Goal: Task Accomplishment & Management: Complete application form

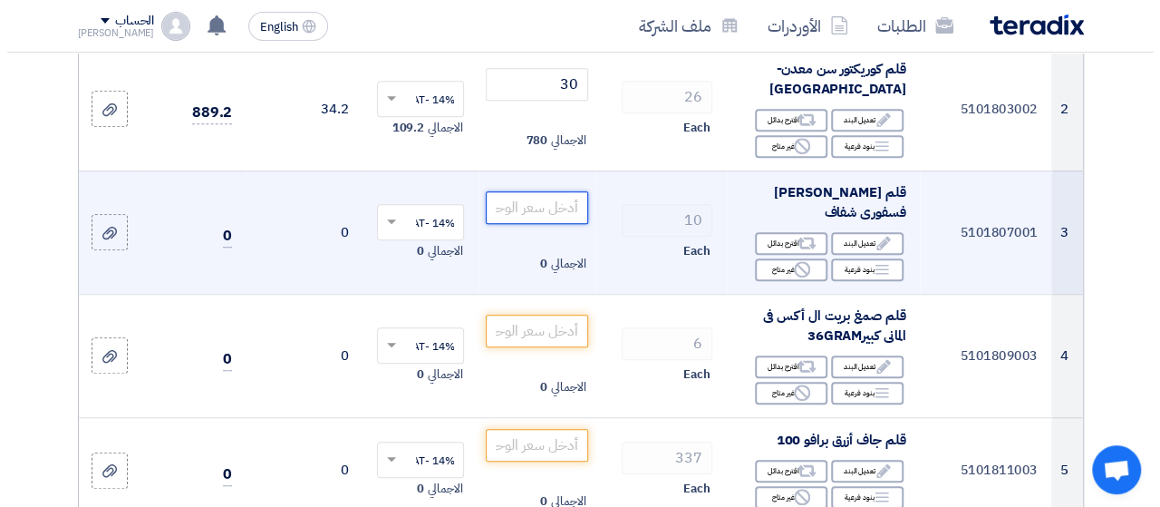
scroll to position [453, 0]
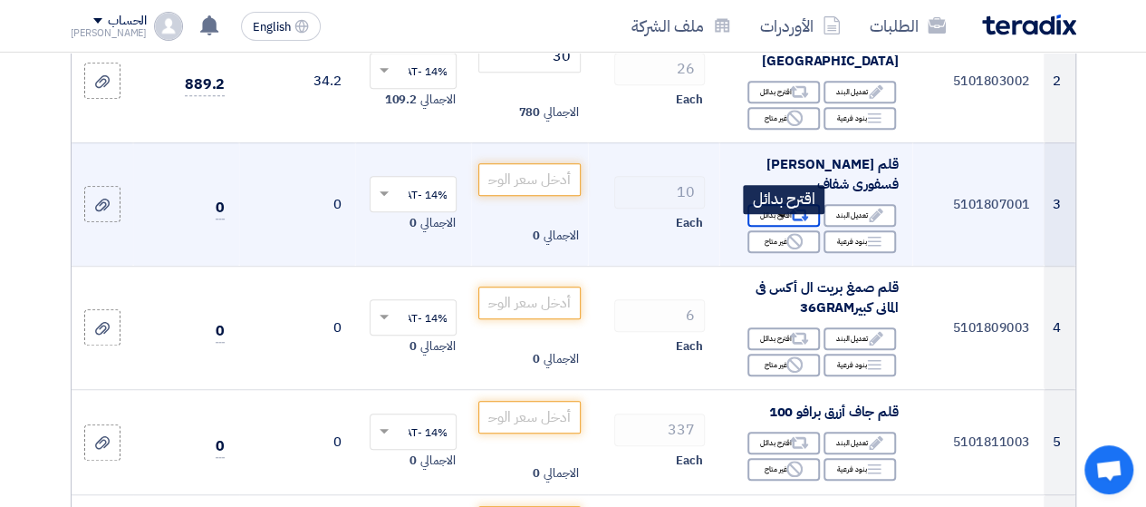
click at [798, 225] on icon "Alternative" at bounding box center [799, 215] width 19 height 19
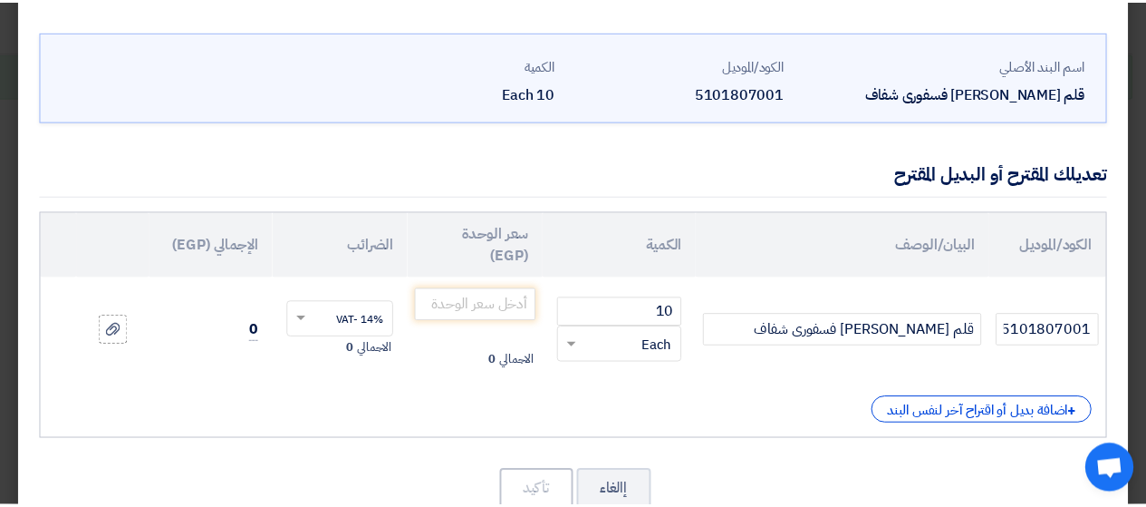
scroll to position [91, 0]
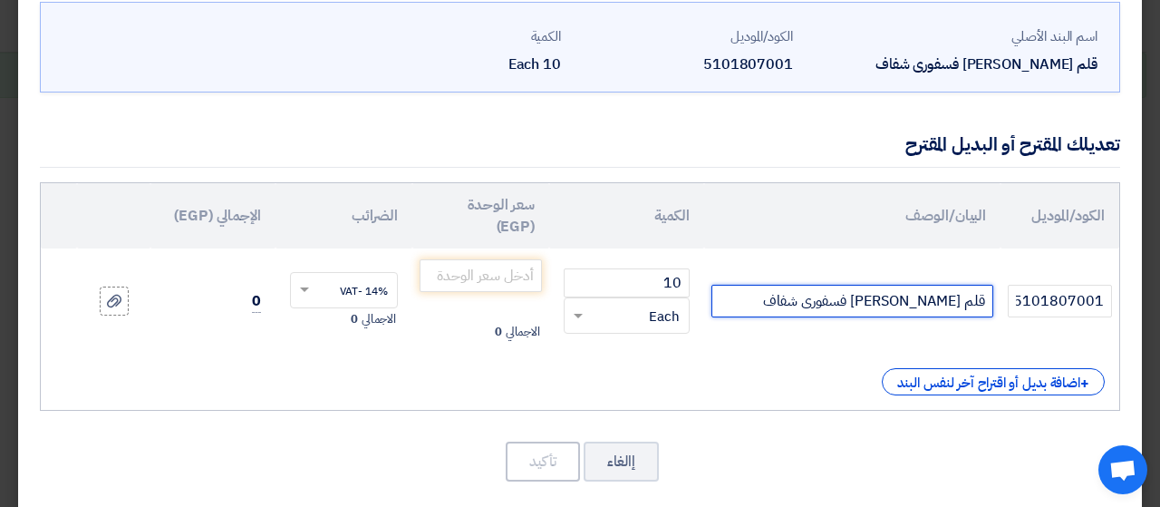
drag, startPoint x: 800, startPoint y: 301, endPoint x: 849, endPoint y: 302, distance: 48.9
click at [849, 302] on input "قلم [PERSON_NAME] فسفورى شفاف" at bounding box center [852, 301] width 282 height 33
drag, startPoint x: 898, startPoint y: 305, endPoint x: 961, endPoint y: 307, distance: 62.6
click at [961, 307] on input "قلم [PERSON_NAME] فسفورى شفاف" at bounding box center [852, 301] width 282 height 33
type input "قلم [PERSON_NAME] فسفورى شفاف"
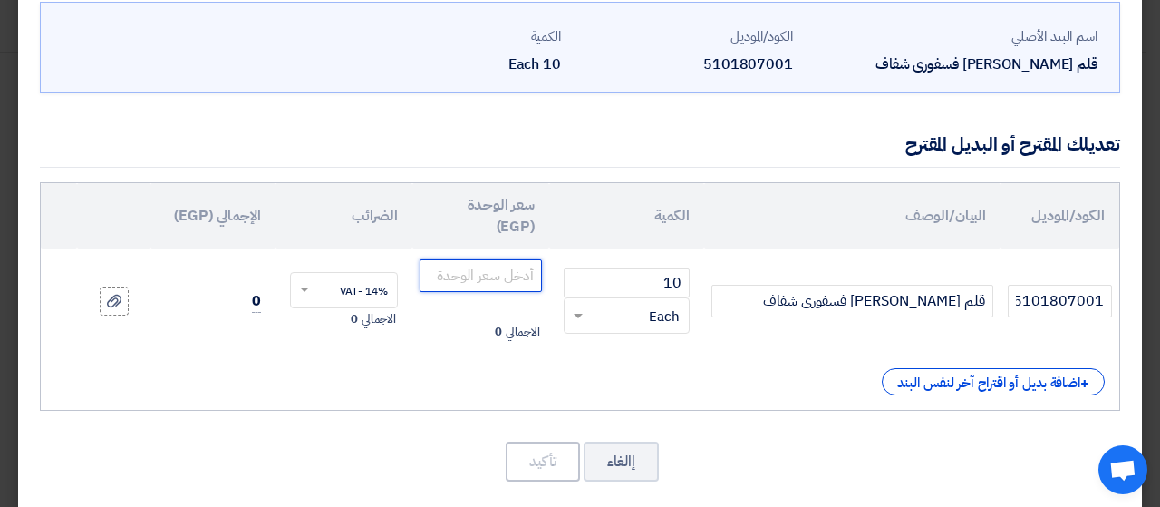
click at [514, 275] on input "number" at bounding box center [481, 275] width 122 height 33
type input "7.50"
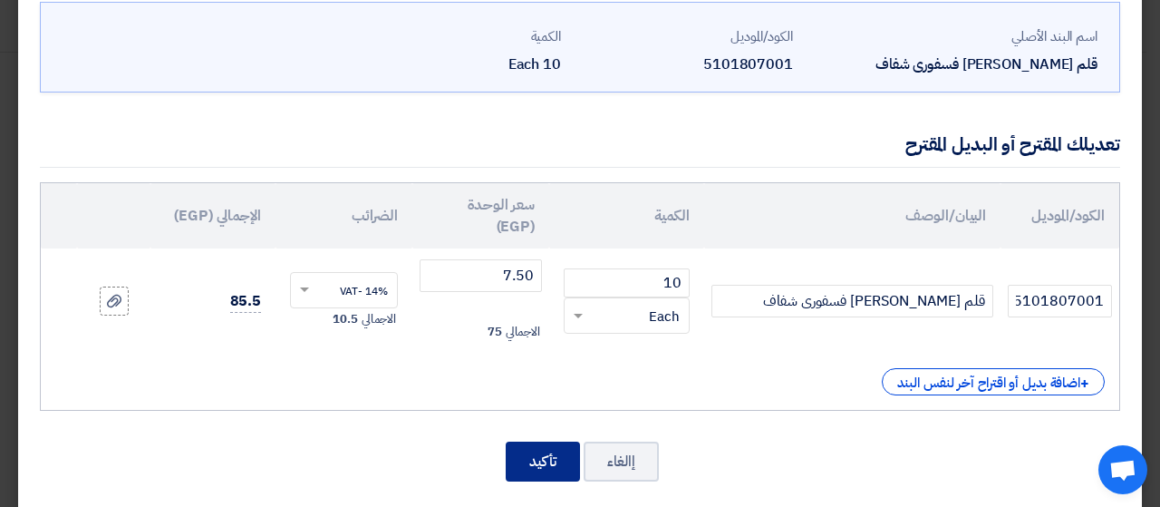
click at [553, 462] on button "تأكيد" at bounding box center [543, 461] width 74 height 40
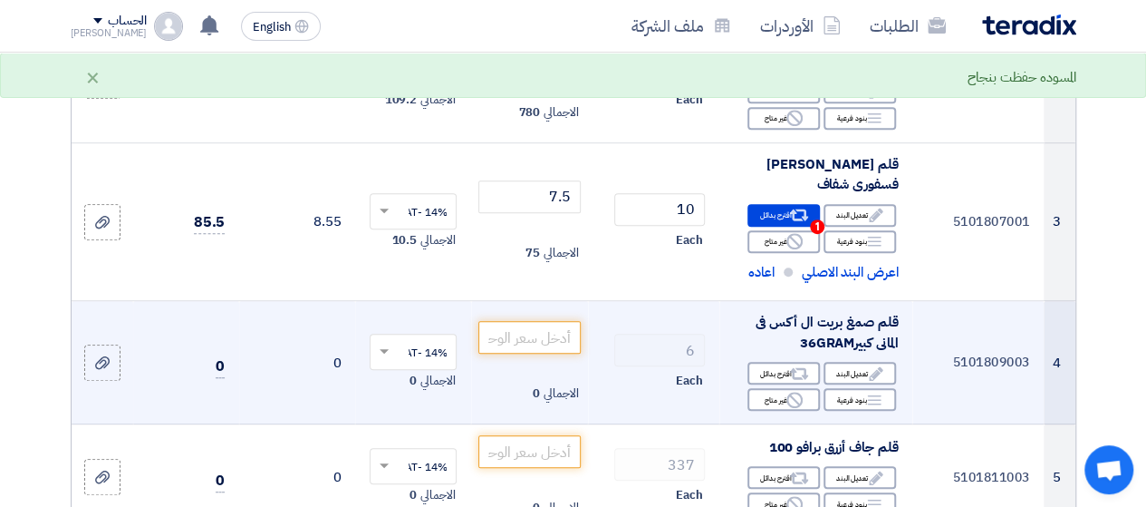
scroll to position [544, 0]
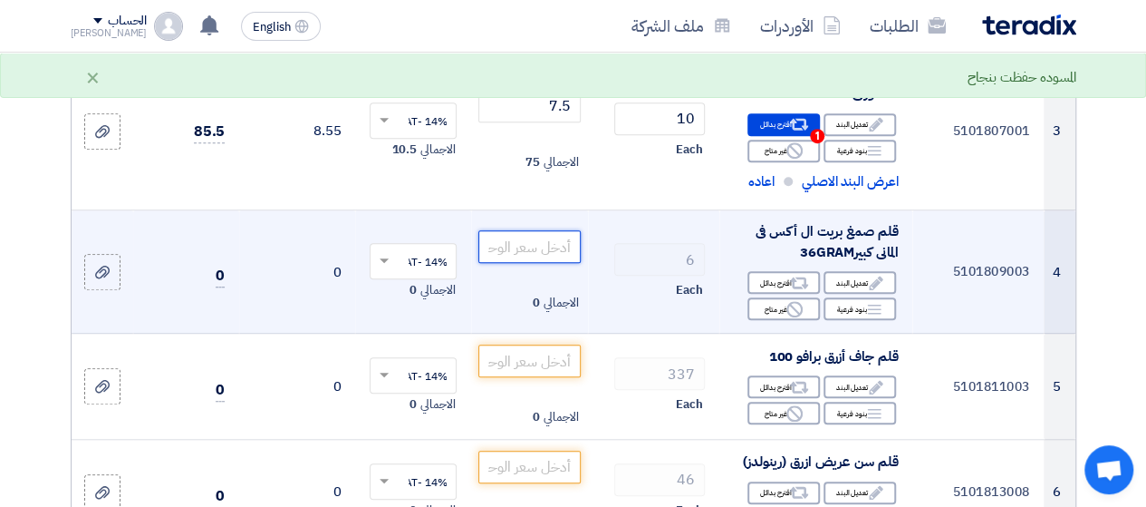
click at [521, 246] on input "number" at bounding box center [528, 246] width 101 height 33
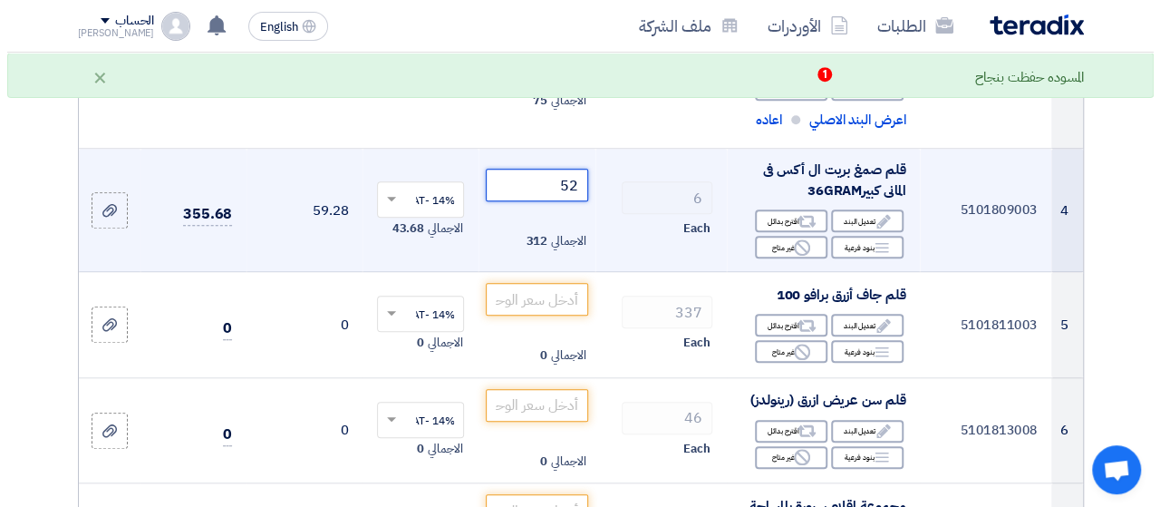
scroll to position [725, 0]
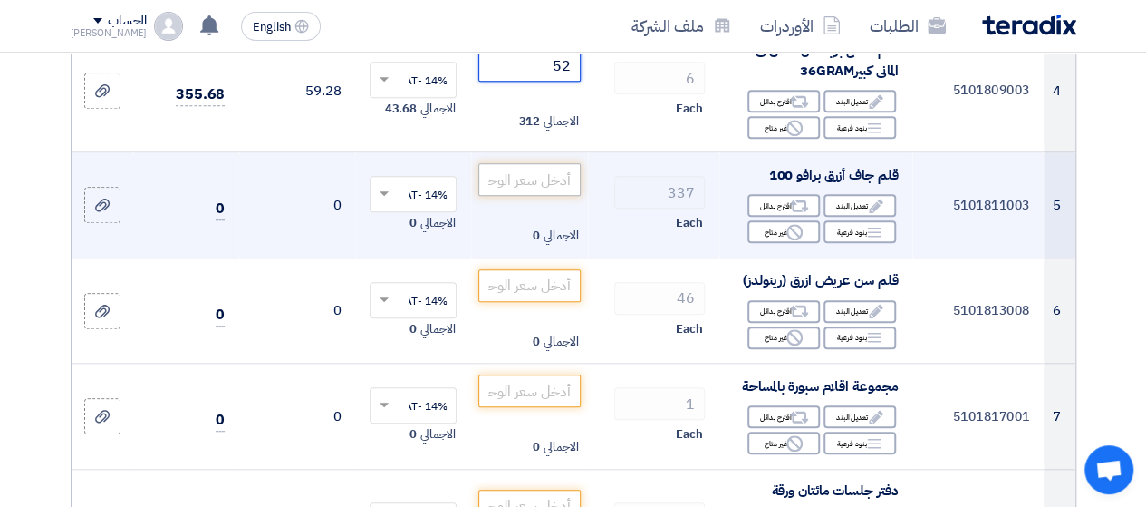
type input "52"
click at [536, 177] on input "number" at bounding box center [528, 179] width 101 height 33
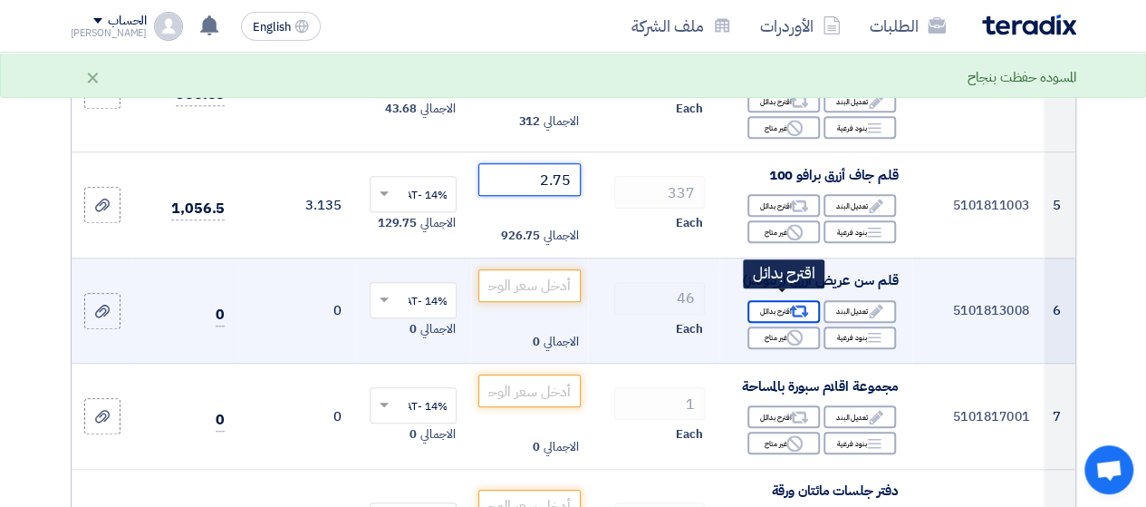
type input "2.75"
click at [797, 305] on icon "Alternative" at bounding box center [799, 311] width 19 height 19
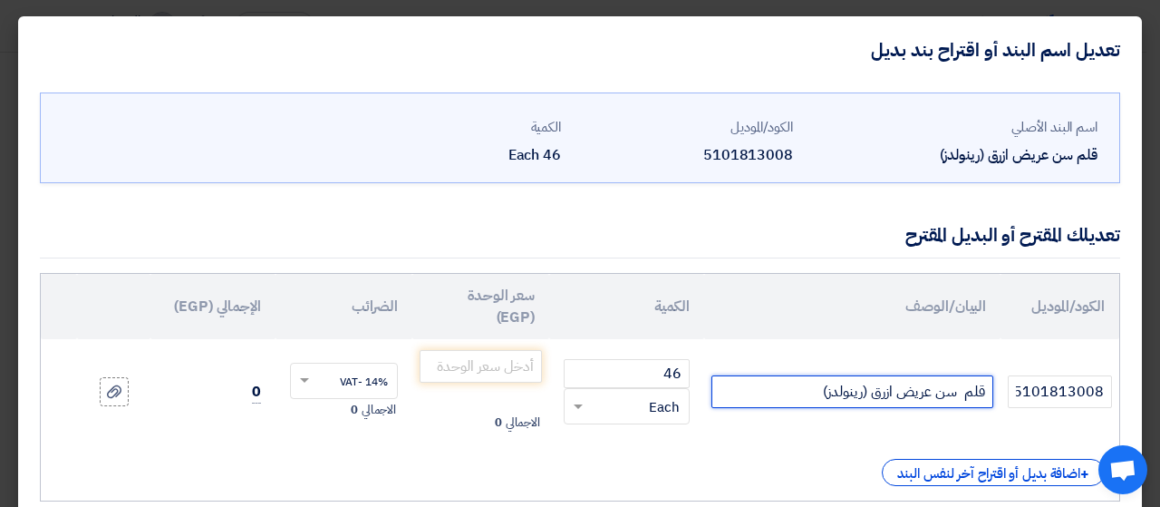
drag, startPoint x: 868, startPoint y: 392, endPoint x: 776, endPoint y: 392, distance: 92.4
click at [776, 392] on input "قلم سن عريض ازرق (رينولدز)" at bounding box center [852, 391] width 282 height 33
type input "قلم سن عريض ازرق بريما"
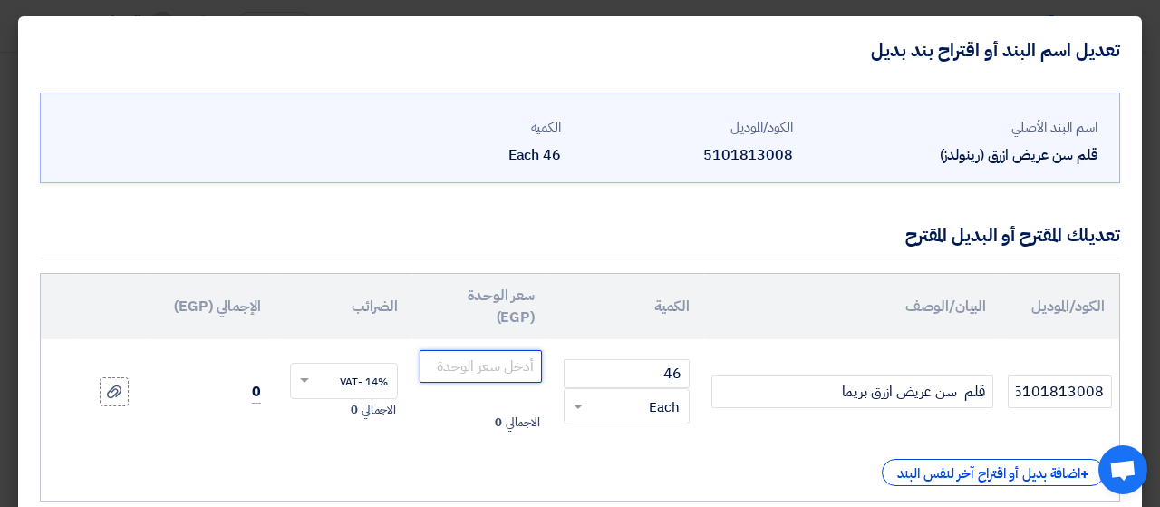
click at [510, 370] on input "number" at bounding box center [481, 366] width 122 height 33
type input "7"
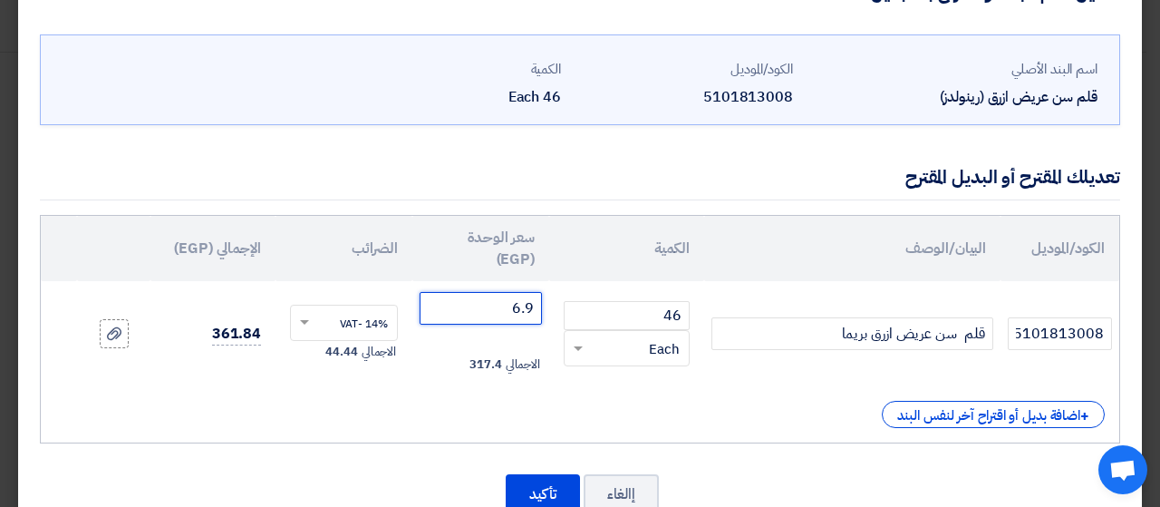
scroll to position [109, 0]
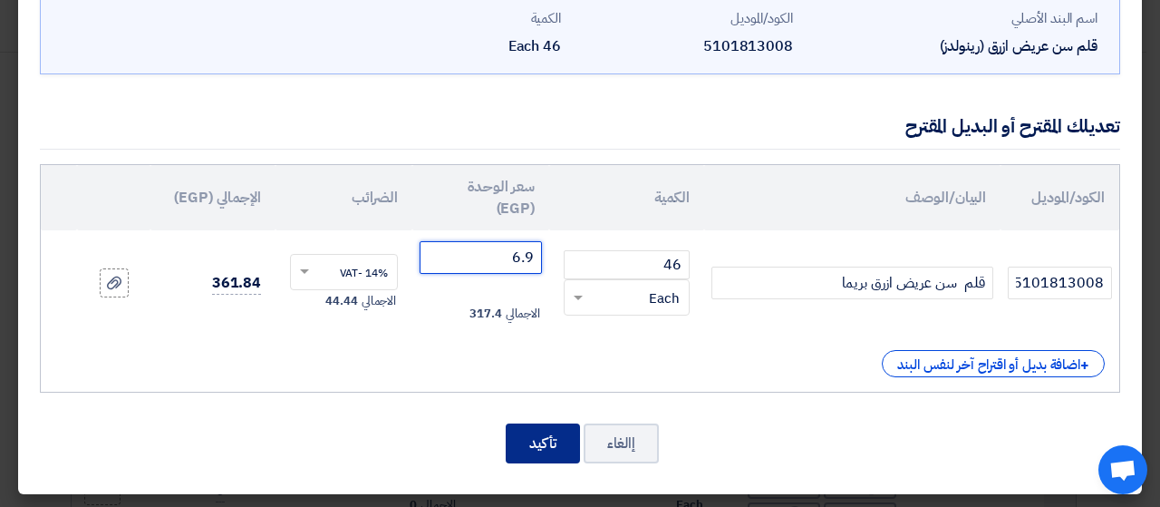
type input "6.9"
click at [550, 439] on button "تأكيد" at bounding box center [543, 443] width 74 height 40
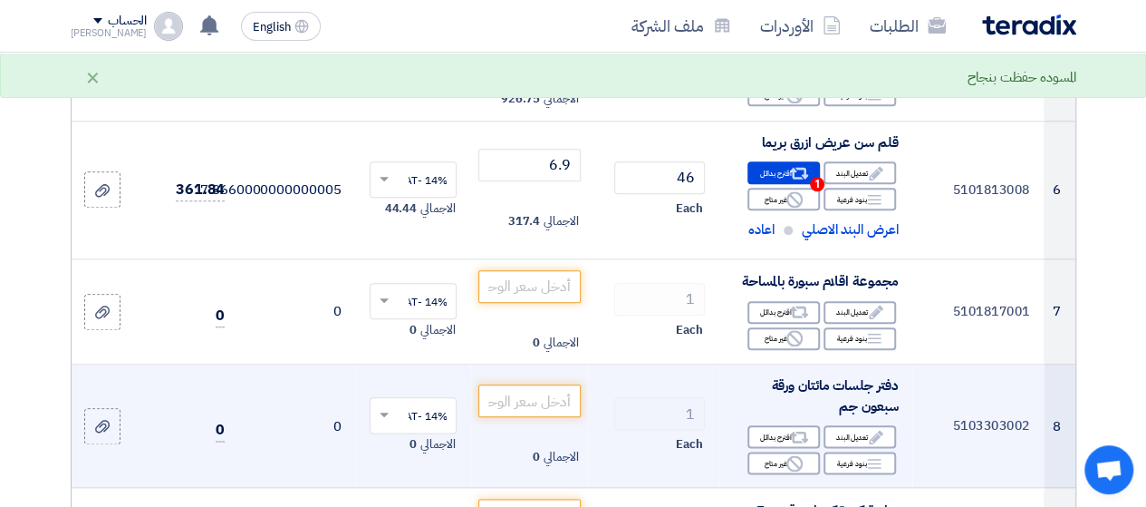
scroll to position [952, 0]
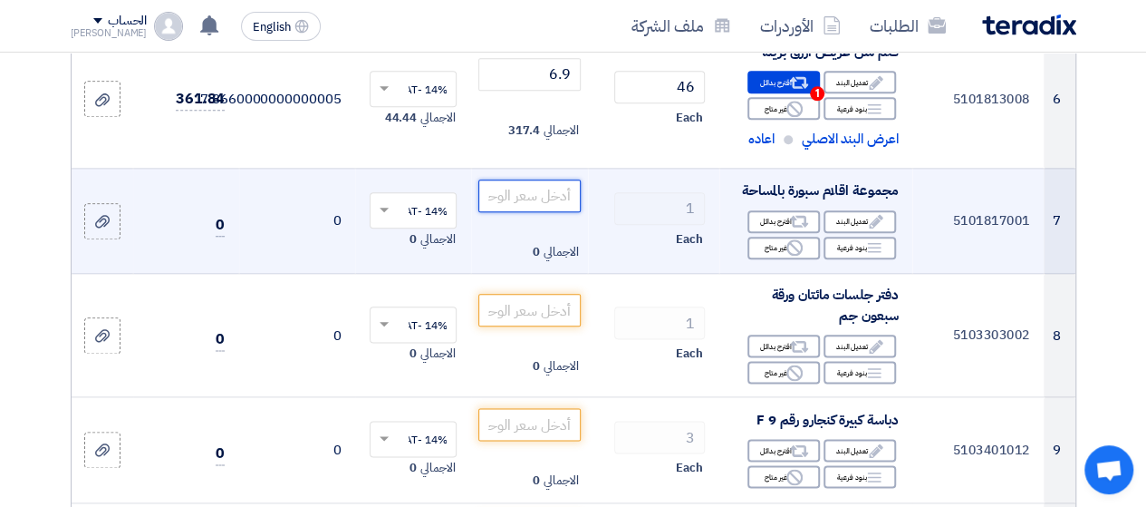
click at [554, 185] on input "number" at bounding box center [528, 195] width 101 height 33
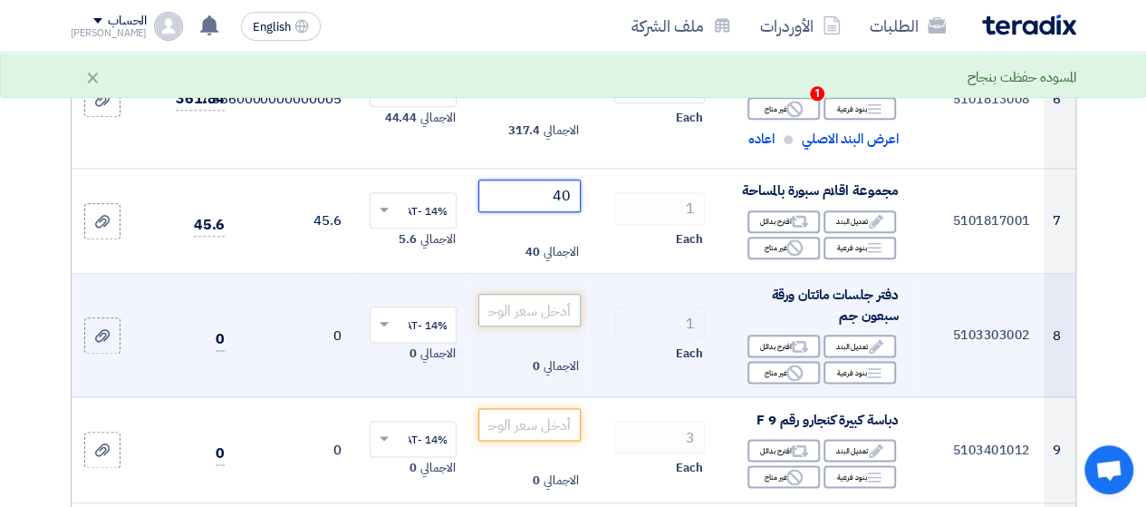
type input "40"
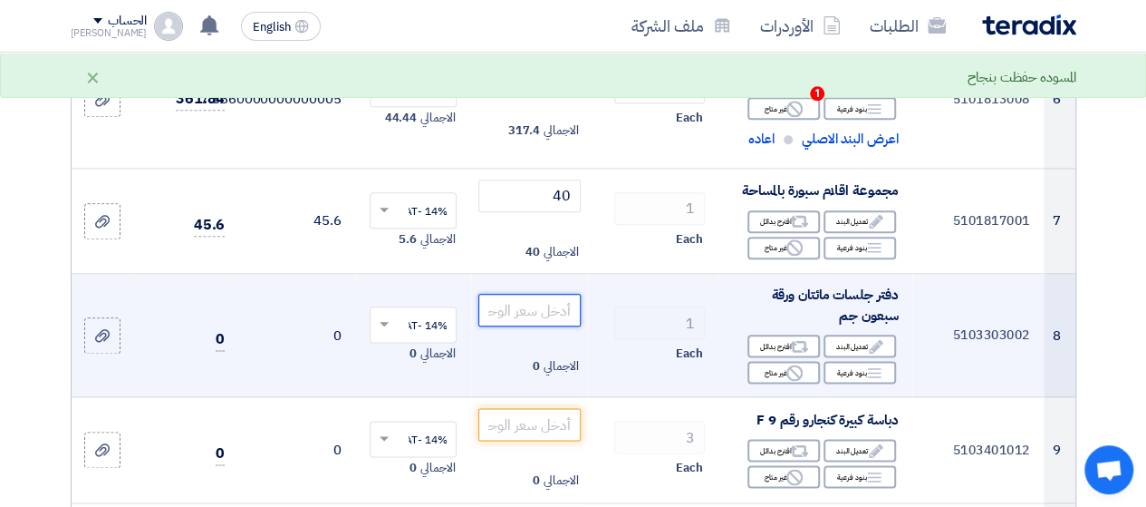
click at [562, 302] on input "number" at bounding box center [528, 310] width 101 height 33
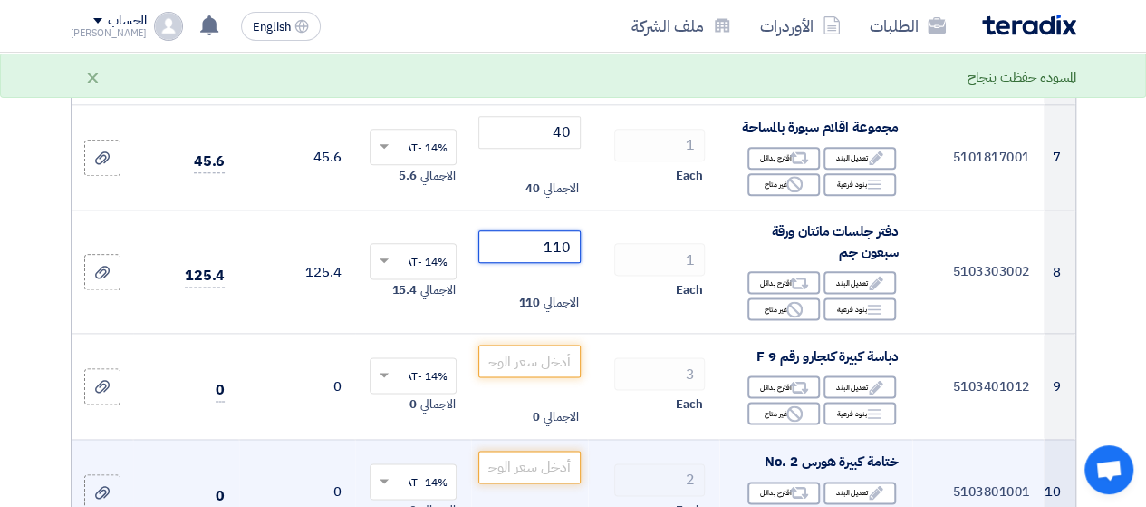
scroll to position [1134, 0]
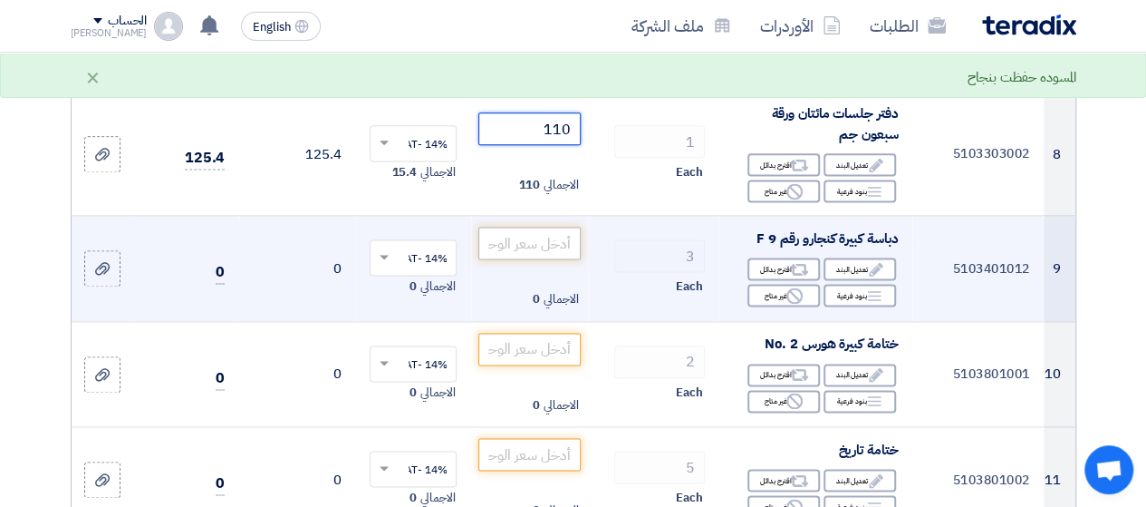
type input "110"
click at [553, 237] on input "number" at bounding box center [528, 243] width 101 height 33
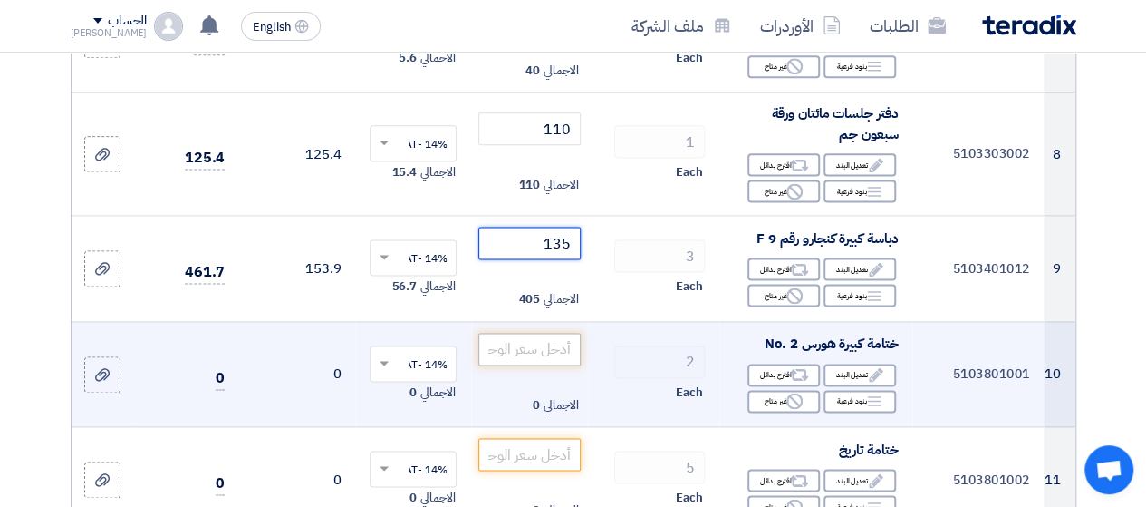
type input "135"
click at [570, 338] on input "number" at bounding box center [528, 349] width 101 height 33
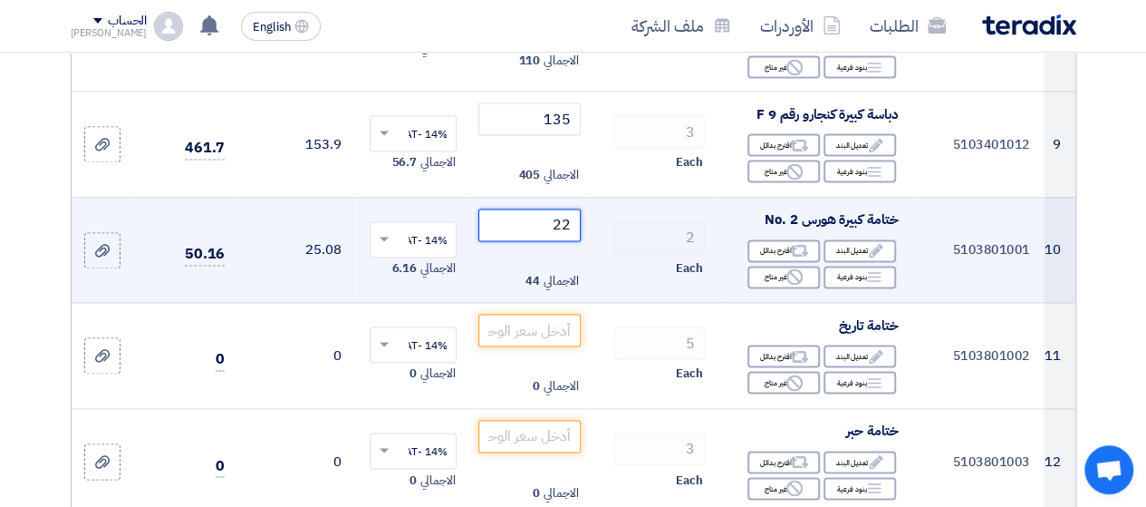
scroll to position [1315, 0]
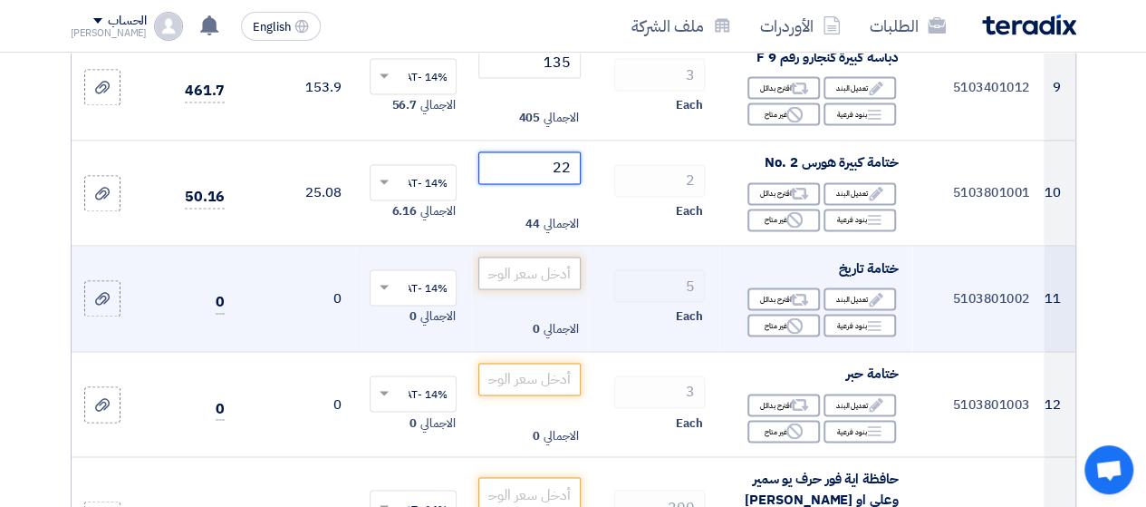
type input "22"
click at [560, 266] on input "number" at bounding box center [528, 272] width 101 height 33
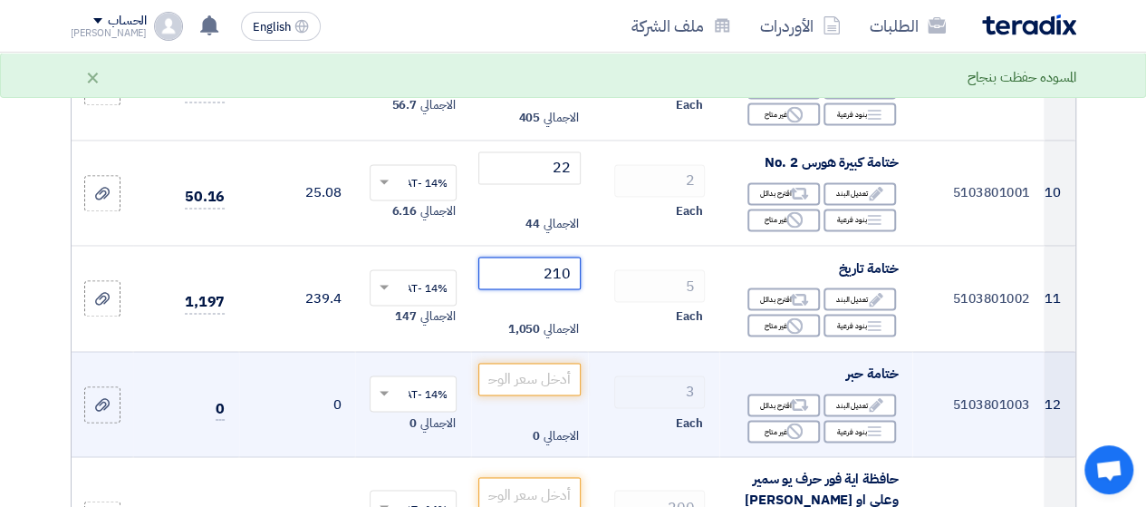
scroll to position [1405, 0]
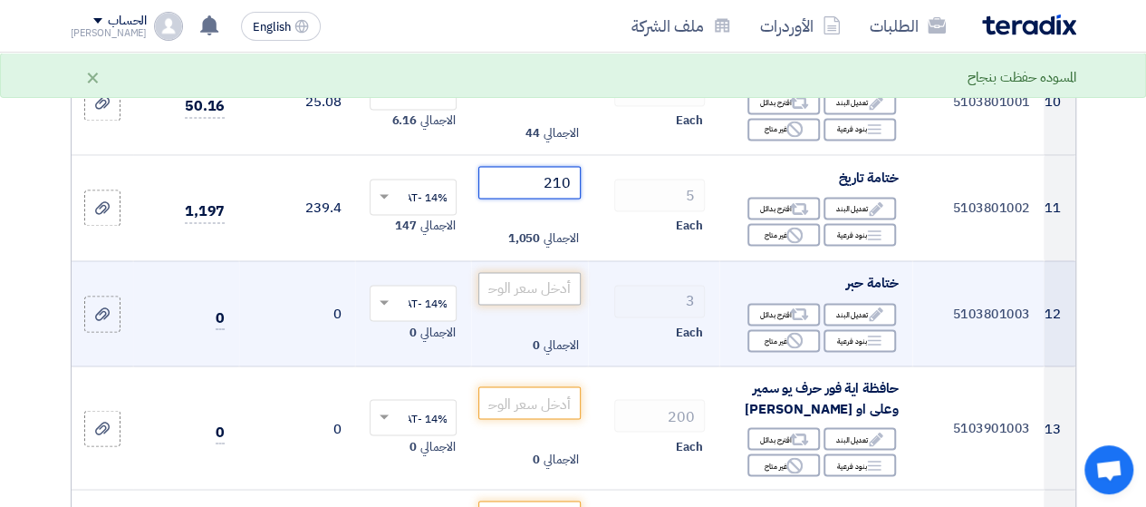
type input "210"
click at [538, 280] on input "number" at bounding box center [528, 288] width 101 height 33
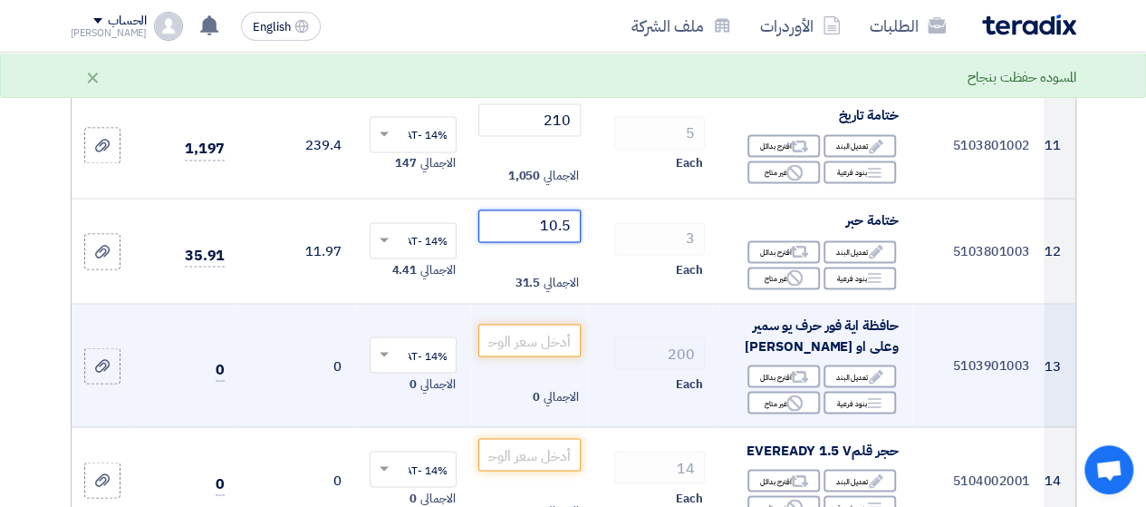
scroll to position [1496, 0]
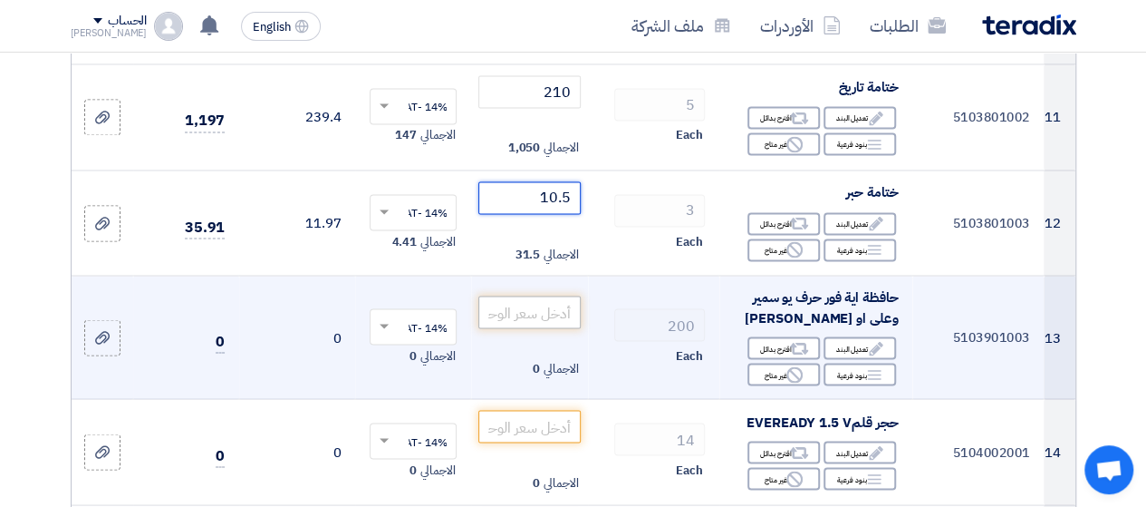
type input "10.5"
click at [551, 304] on input "number" at bounding box center [528, 311] width 101 height 33
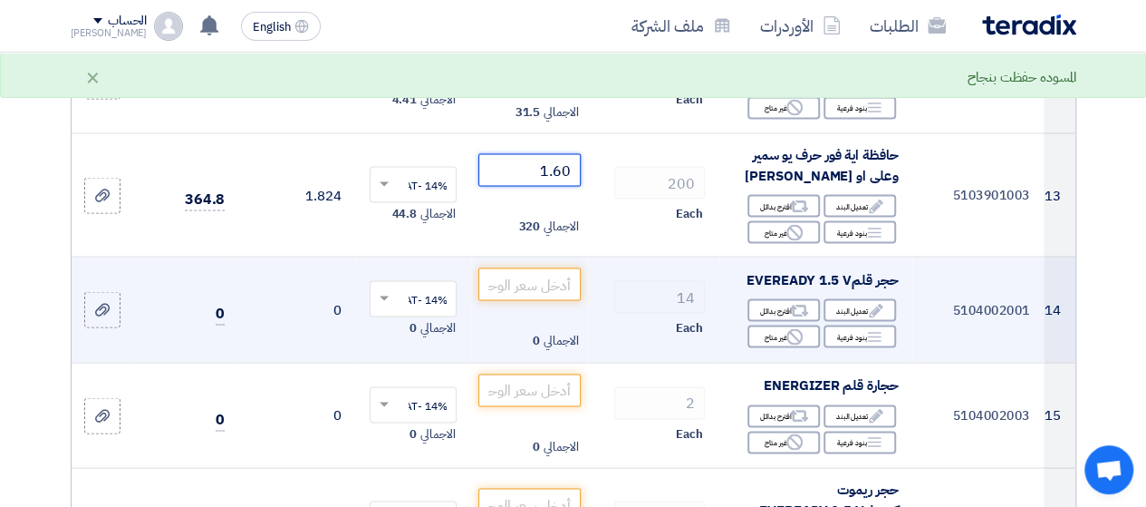
scroll to position [1677, 0]
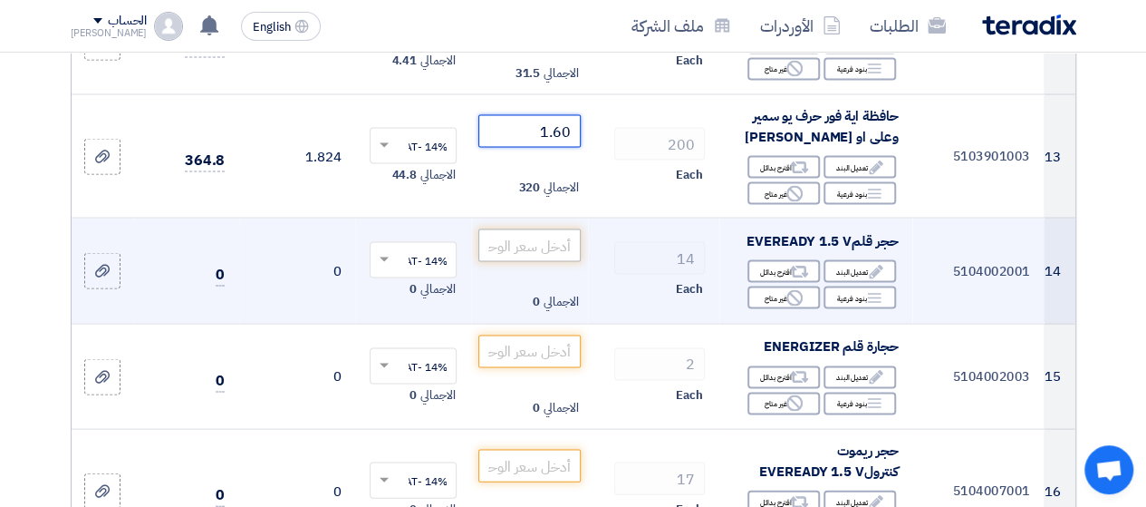
type input "1.60"
click at [541, 237] on input "number" at bounding box center [528, 244] width 101 height 33
click at [538, 239] on input "number" at bounding box center [528, 244] width 101 height 33
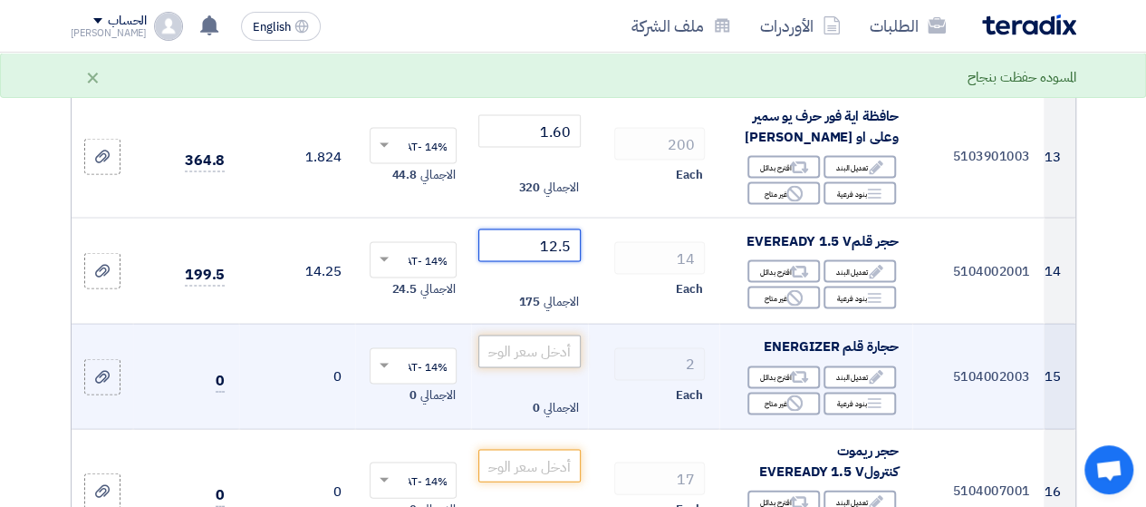
type input "12.5"
click at [552, 339] on input "number" at bounding box center [528, 350] width 101 height 33
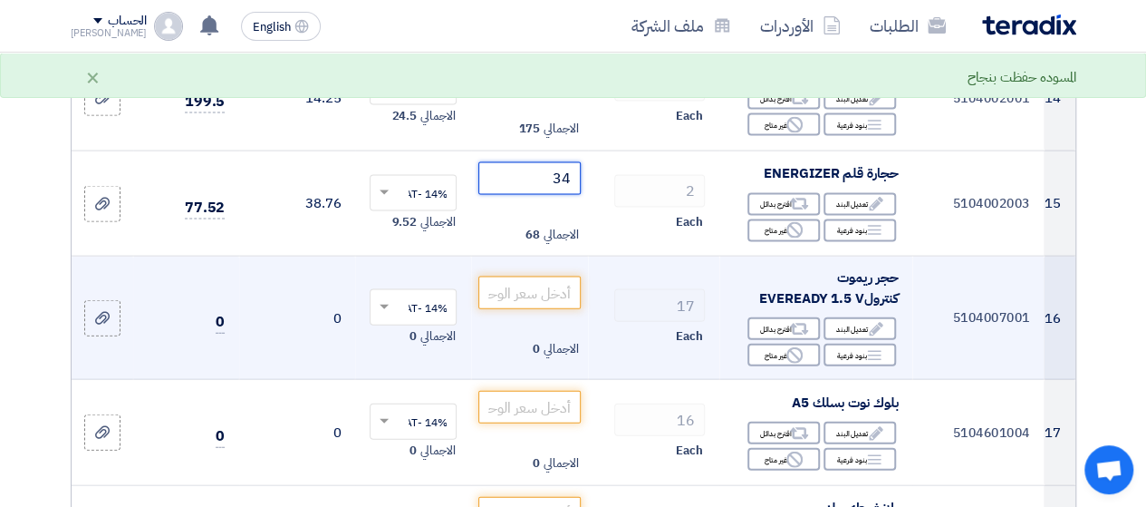
scroll to position [1859, 0]
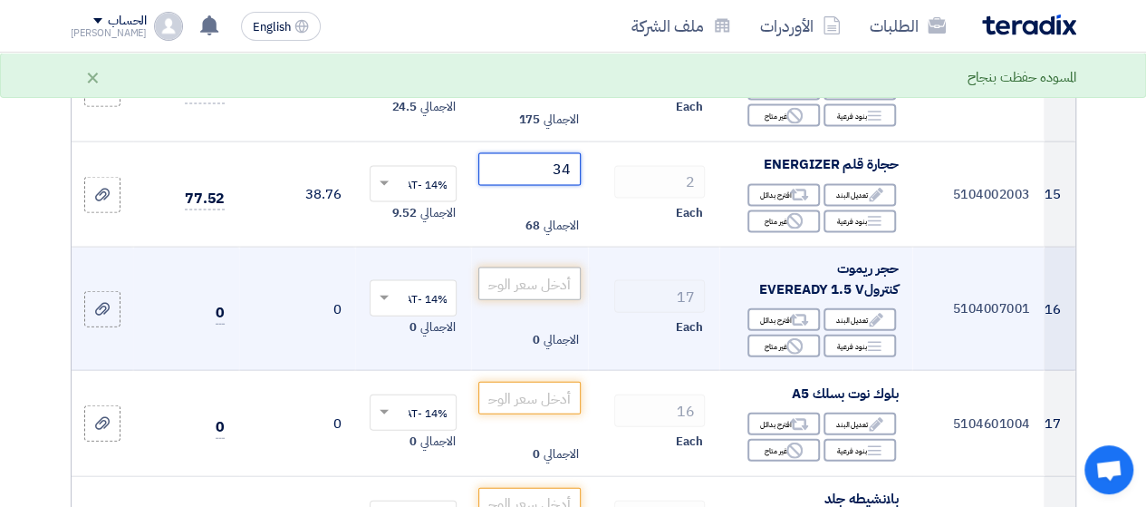
type input "34"
click at [544, 275] on input "number" at bounding box center [528, 283] width 101 height 33
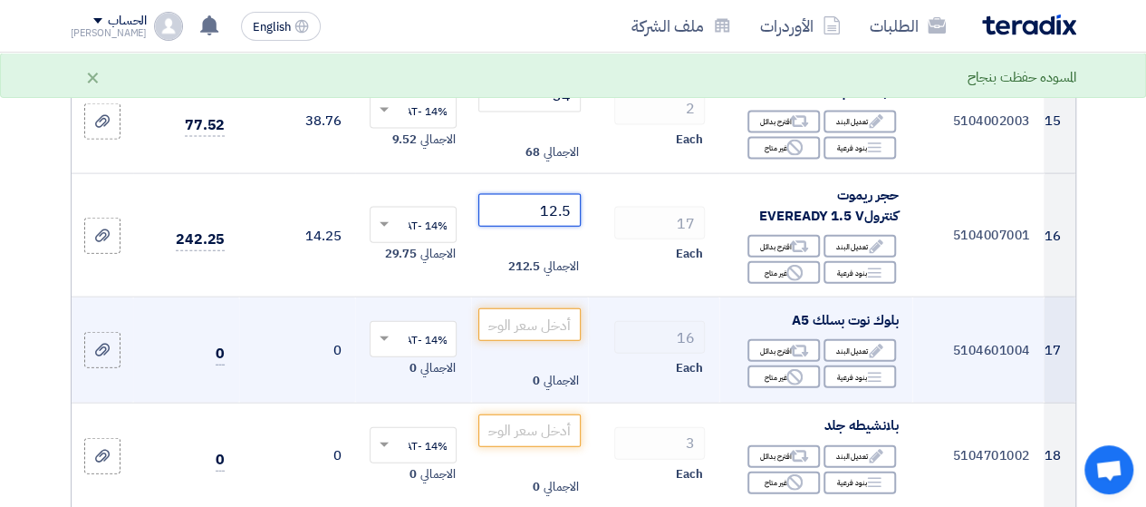
scroll to position [1949, 0]
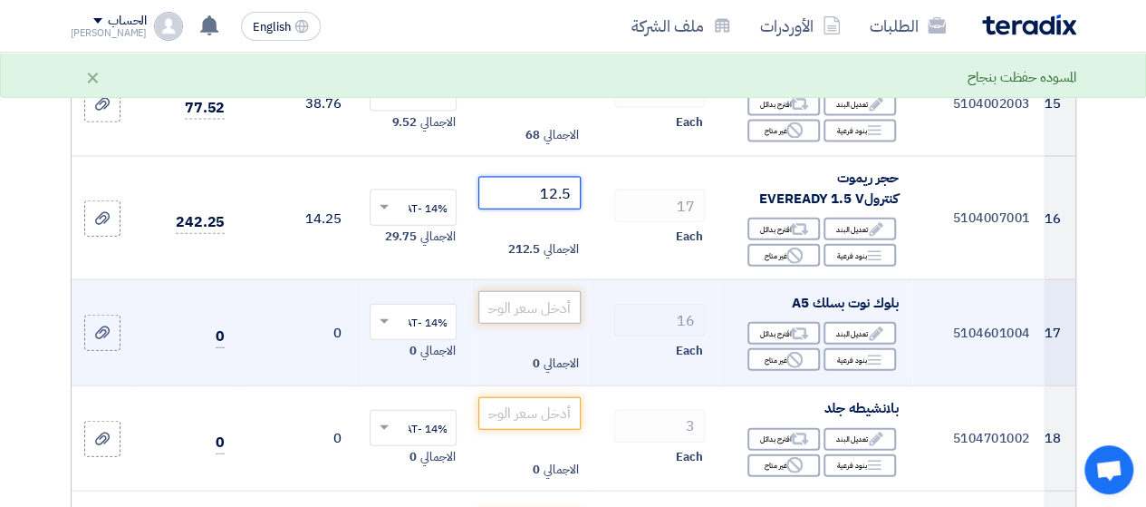
type input "12.5"
click at [549, 300] on input "number" at bounding box center [528, 307] width 101 height 33
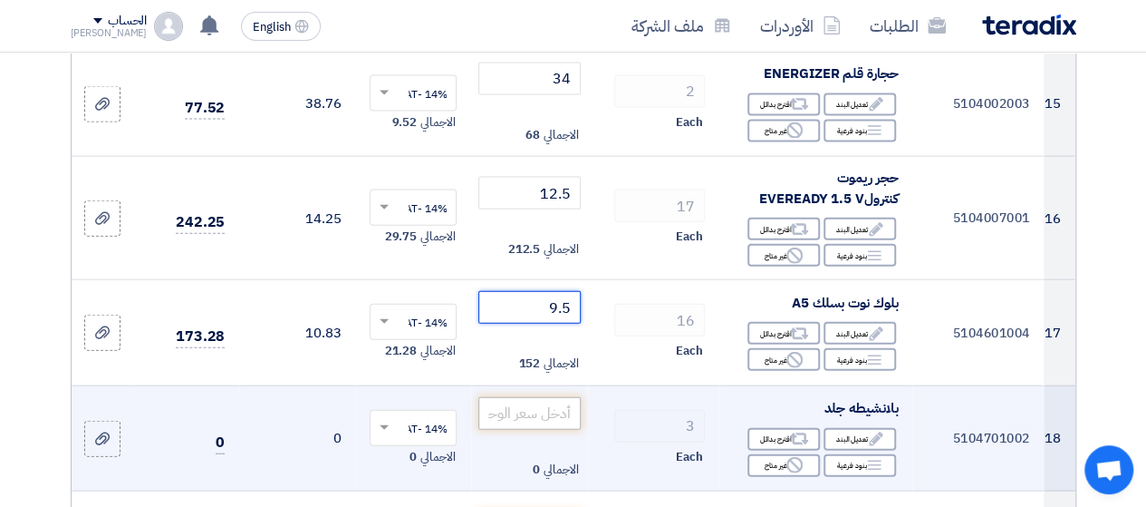
type input "9.5"
click at [549, 404] on input "number" at bounding box center [528, 413] width 101 height 33
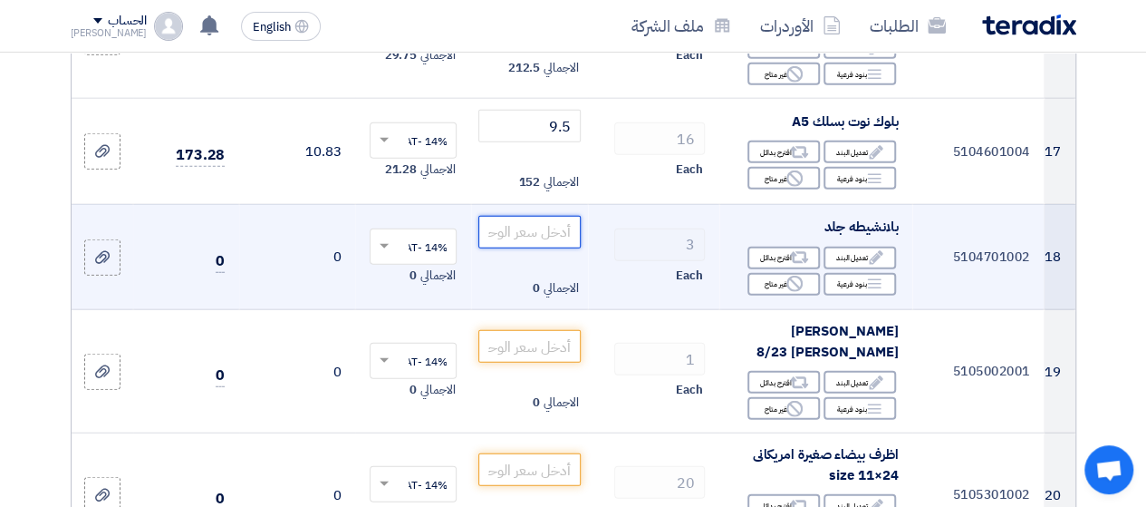
scroll to position [2221, 0]
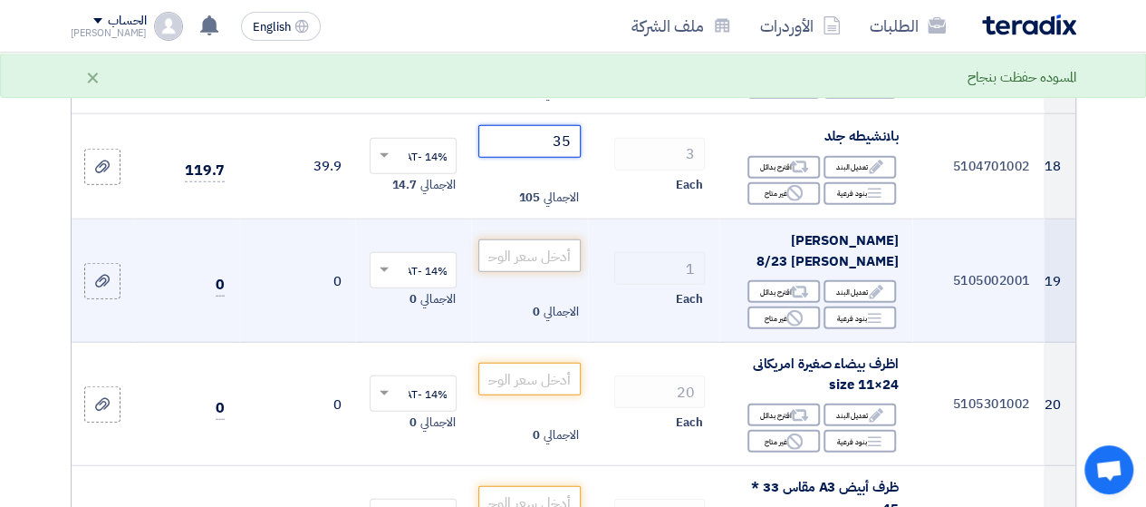
type input "35"
click at [550, 248] on input "number" at bounding box center [528, 255] width 101 height 33
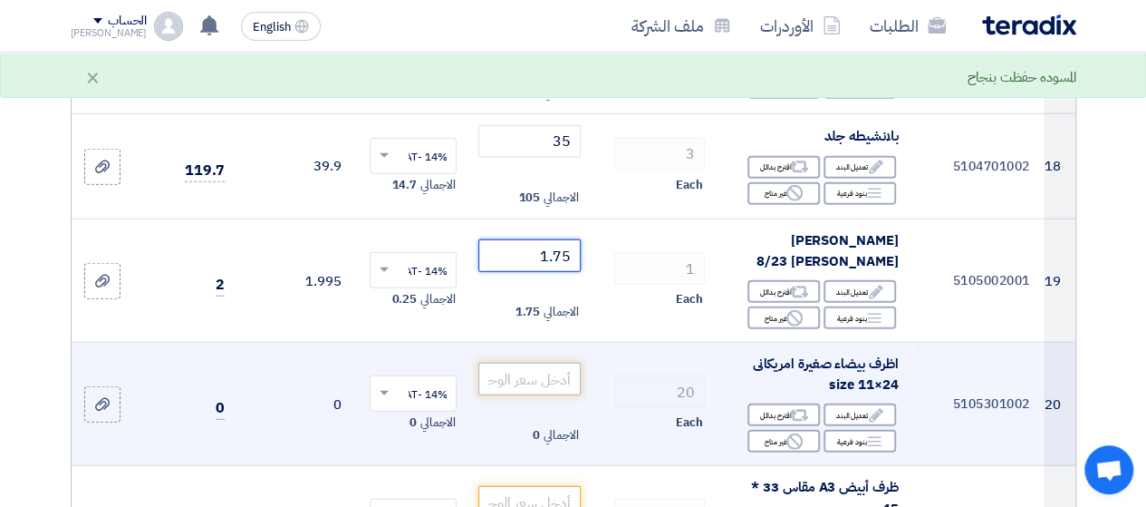
type input "1.75"
click at [563, 374] on input "number" at bounding box center [528, 378] width 101 height 33
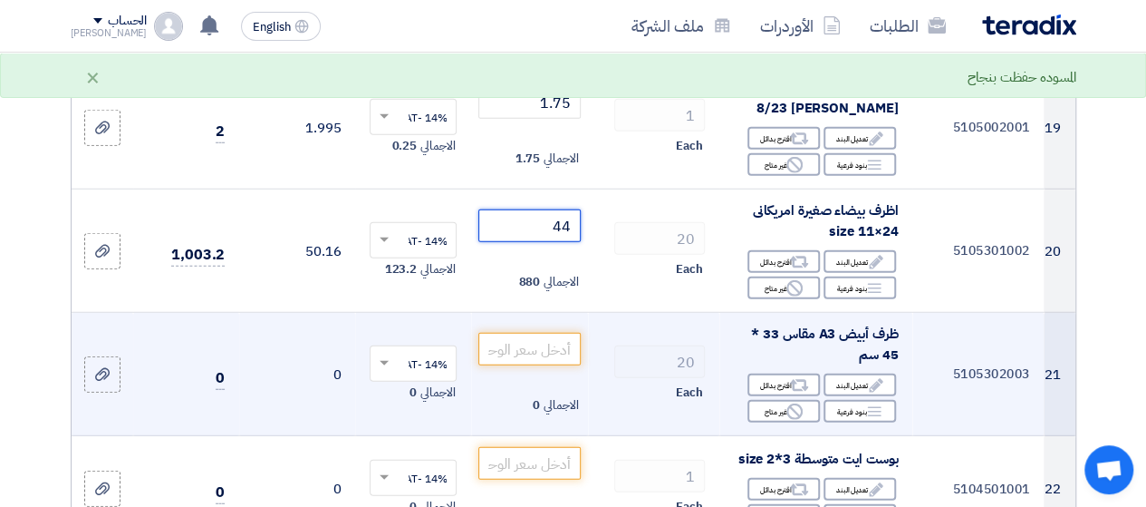
scroll to position [2402, 0]
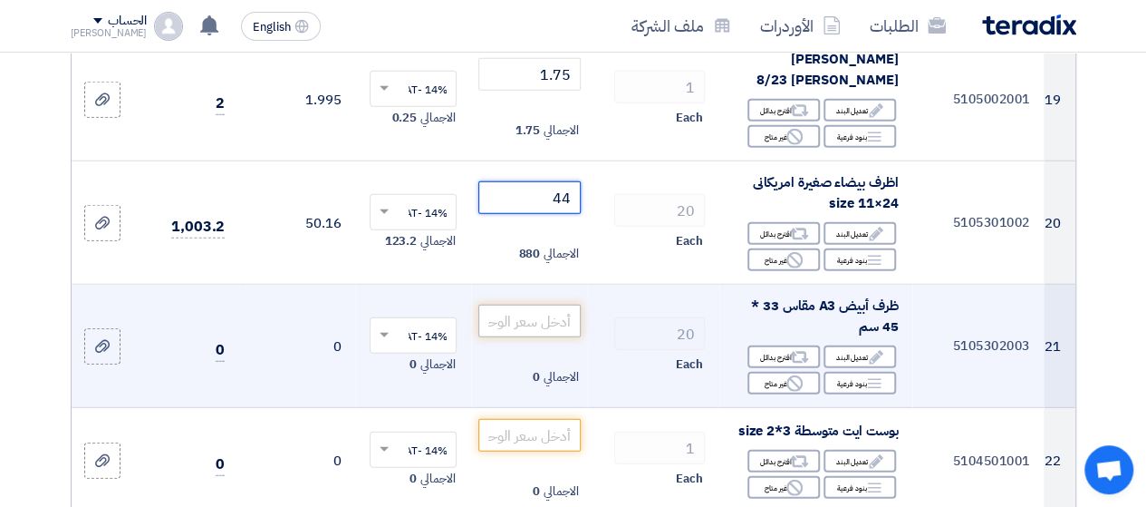
type input "44"
click at [556, 310] on input "number" at bounding box center [528, 320] width 101 height 33
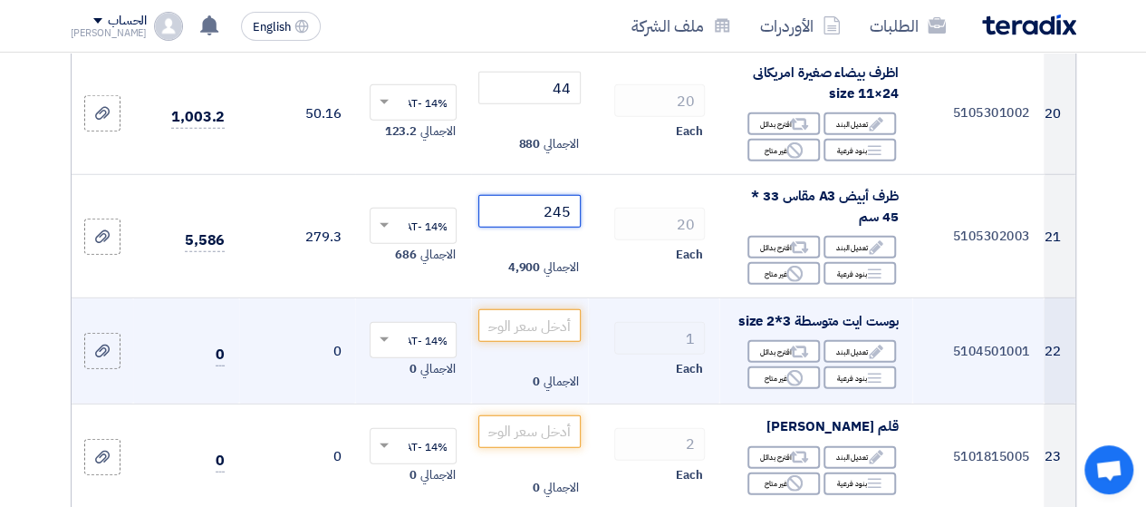
scroll to position [2583, 0]
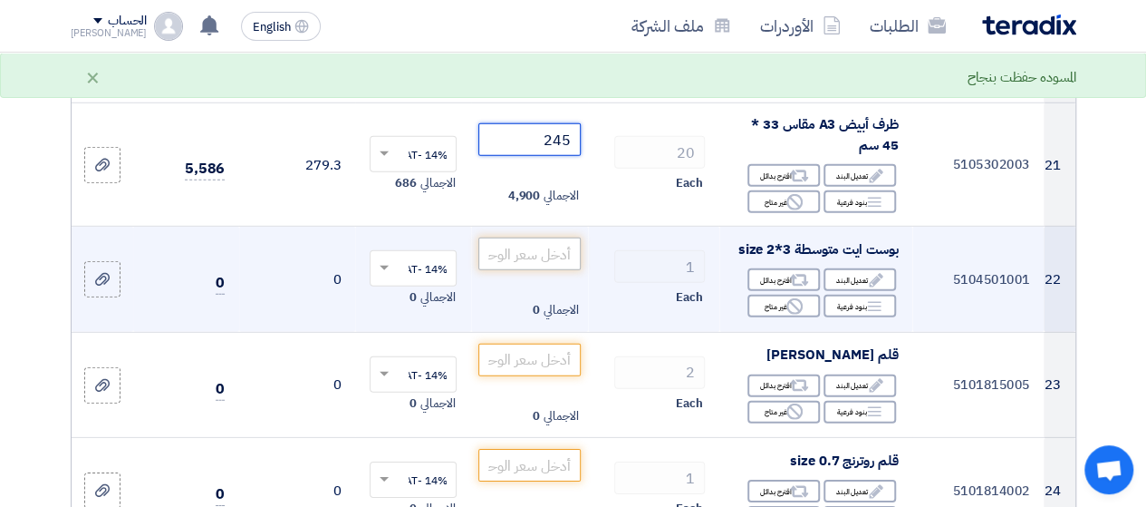
type input "245"
click at [536, 253] on input "number" at bounding box center [528, 253] width 101 height 33
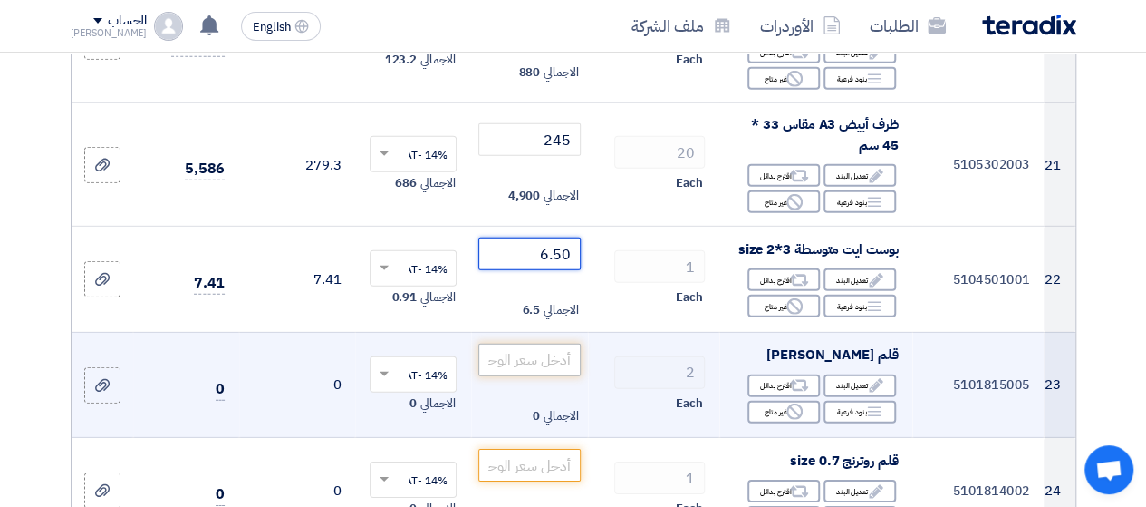
type input "6.50"
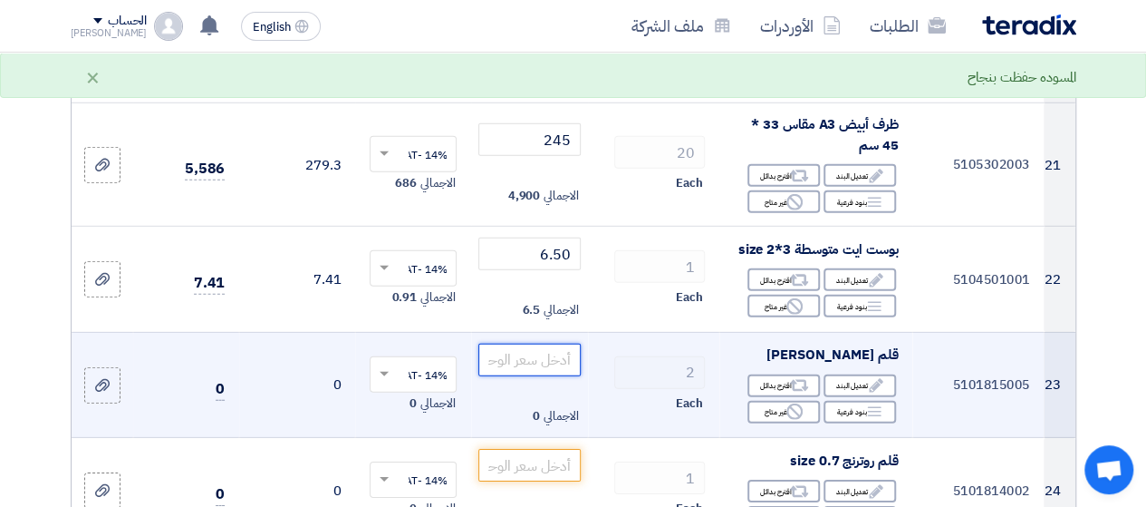
click at [565, 352] on input "number" at bounding box center [528, 359] width 101 height 33
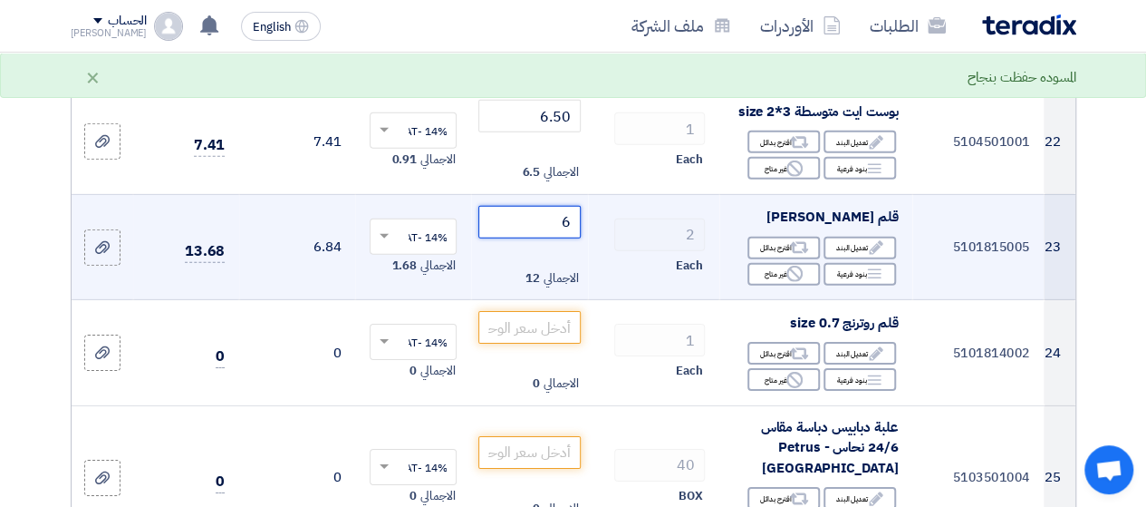
scroll to position [2765, 0]
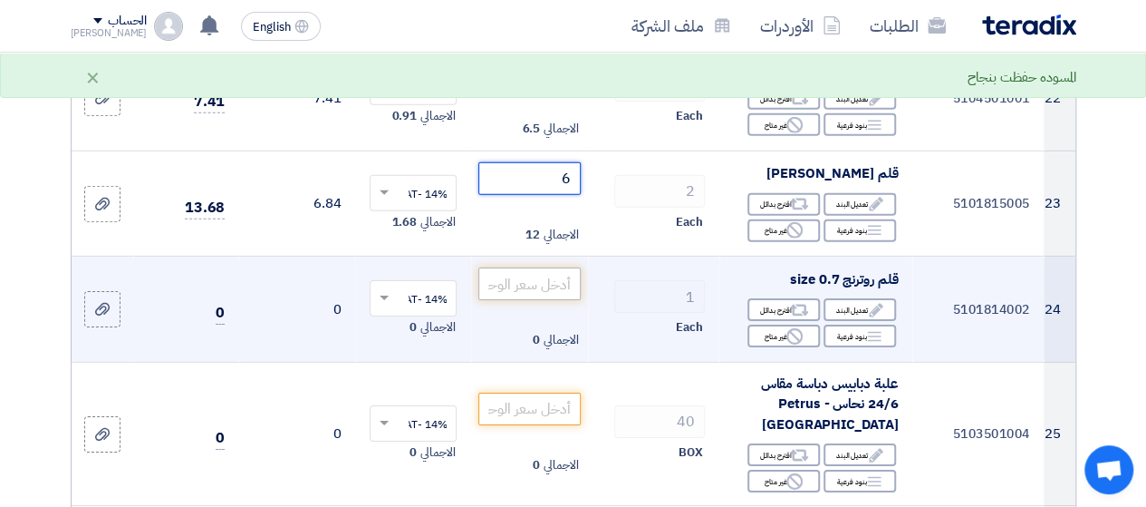
type input "6"
click at [551, 269] on input "number" at bounding box center [528, 283] width 101 height 33
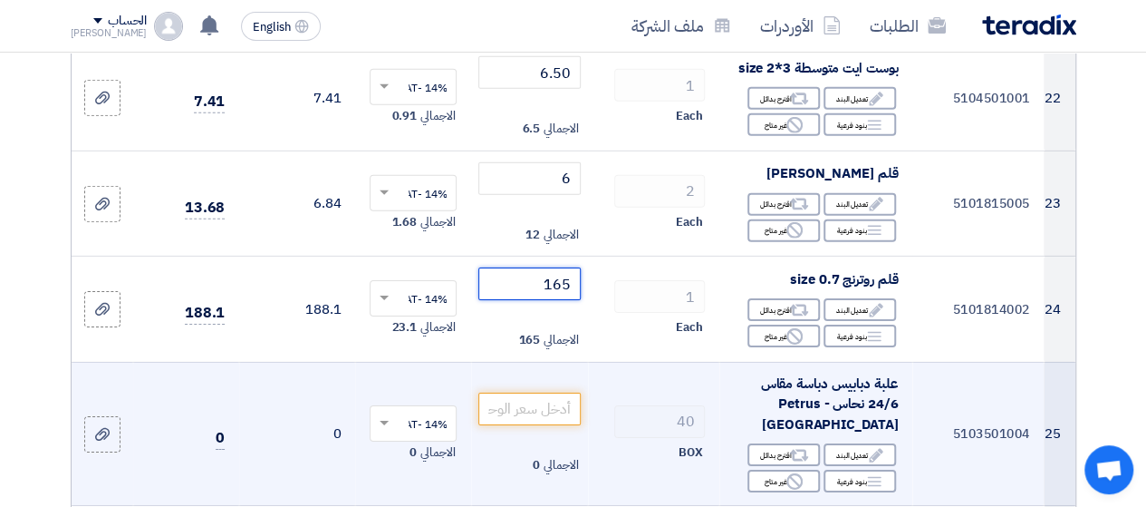
scroll to position [2855, 0]
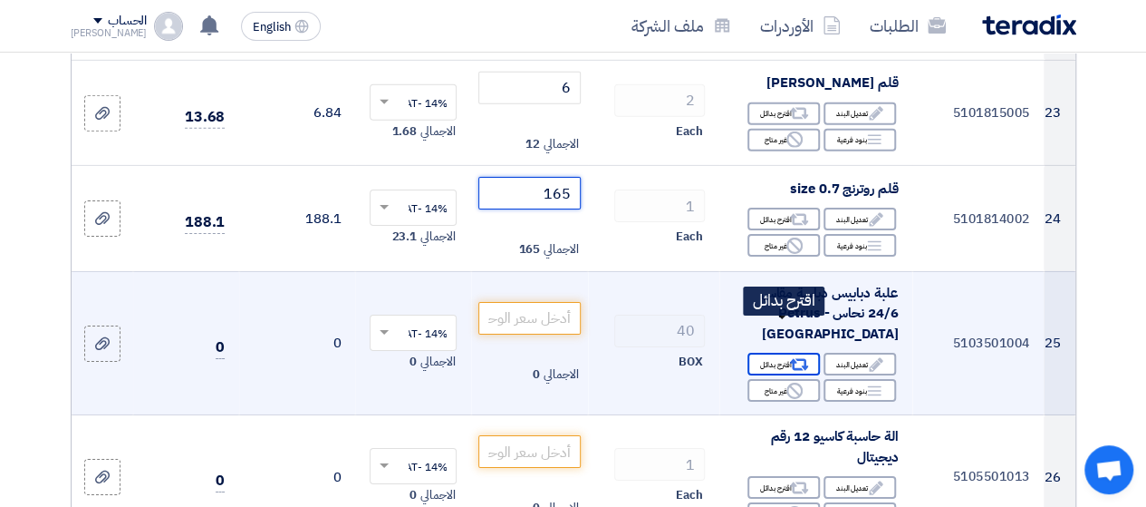
type input "165"
click at [780, 352] on div "Alternative اقترح بدائل" at bounding box center [784, 363] width 72 height 23
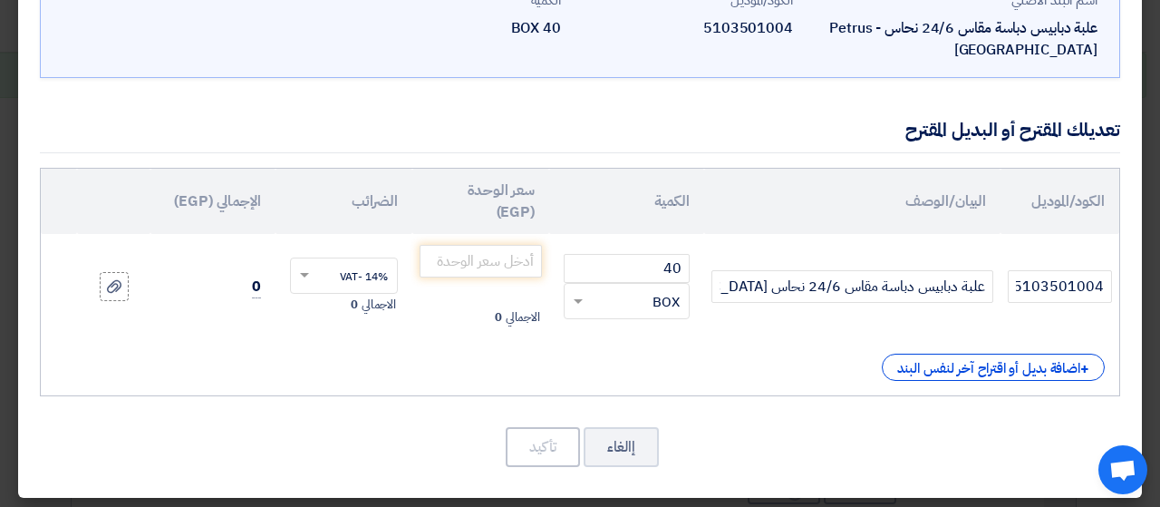
scroll to position [130, 0]
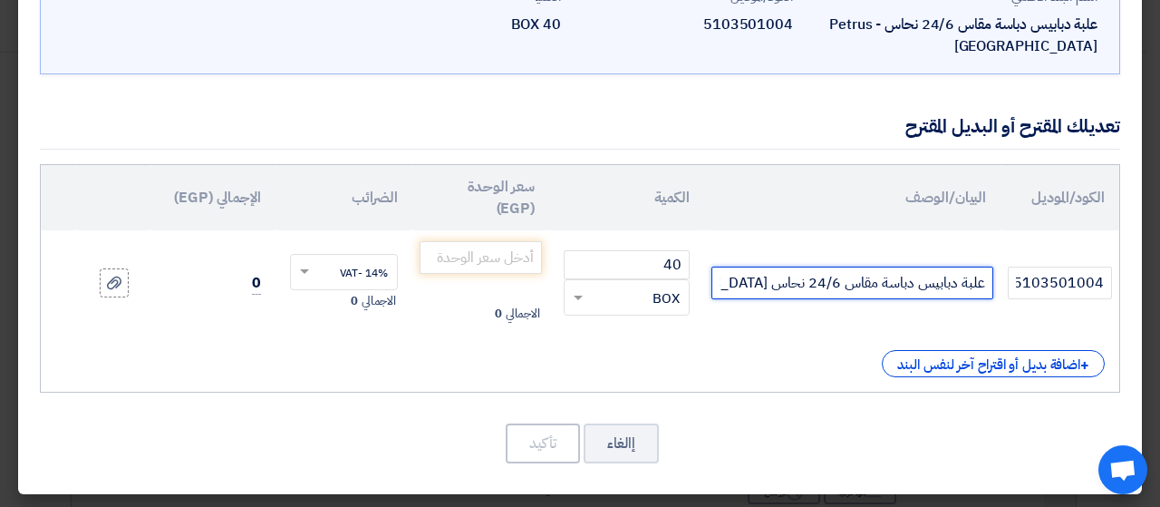
click at [762, 285] on input "علبة دبابيس دباسة مقاس 24/6 نحاس Petrus - [GEOGRAPHIC_DATA]" at bounding box center [852, 282] width 282 height 33
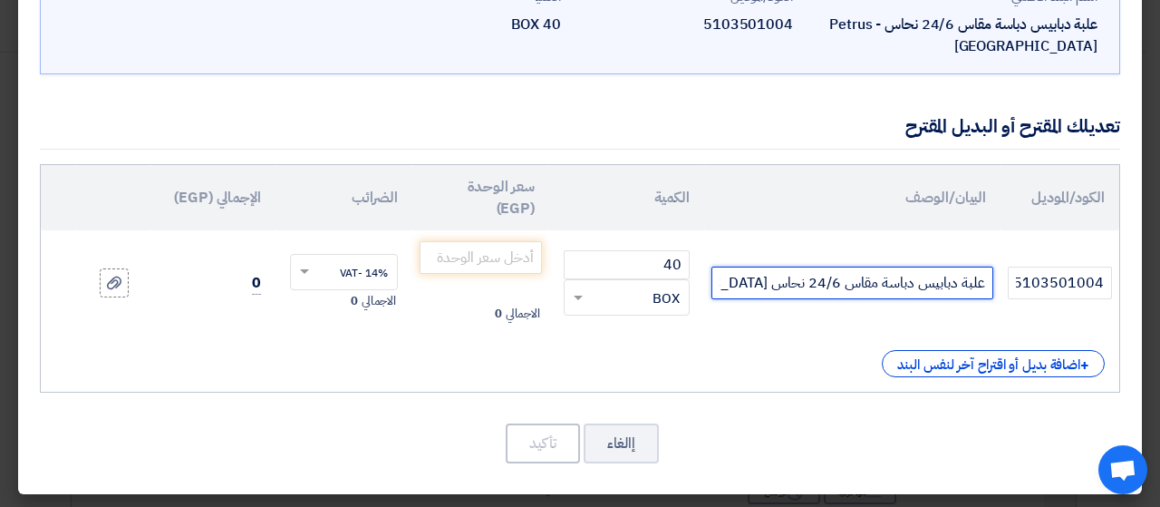
click at [762, 284] on input "علبة دبابيس دباسة مقاس 24/6 نحاس Petrus - [GEOGRAPHIC_DATA]" at bounding box center [852, 282] width 282 height 33
click at [767, 284] on input "علبة دبابيس دباسة مقاس 24/6 نحاس Petrus - [GEOGRAPHIC_DATA]" at bounding box center [852, 282] width 282 height 33
drag, startPoint x: 770, startPoint y: 285, endPoint x: 703, endPoint y: 282, distance: 67.1
click at [703, 282] on tr "5103501004 علبة دبابيس دباسة مقاس 24/6 نحاس Petrus - [GEOGRAPHIC_DATA] 40 RFQ_S…" at bounding box center [580, 282] width 1078 height 105
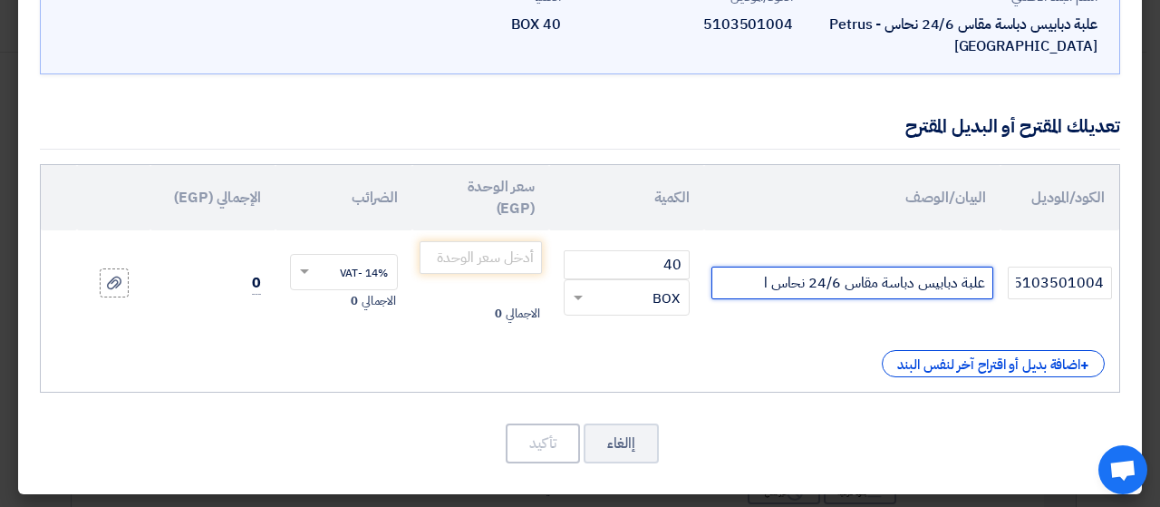
scroll to position [0, 0]
type input "علبة دبابيس دباسة مقاس 24/6 نحاس ام جى"
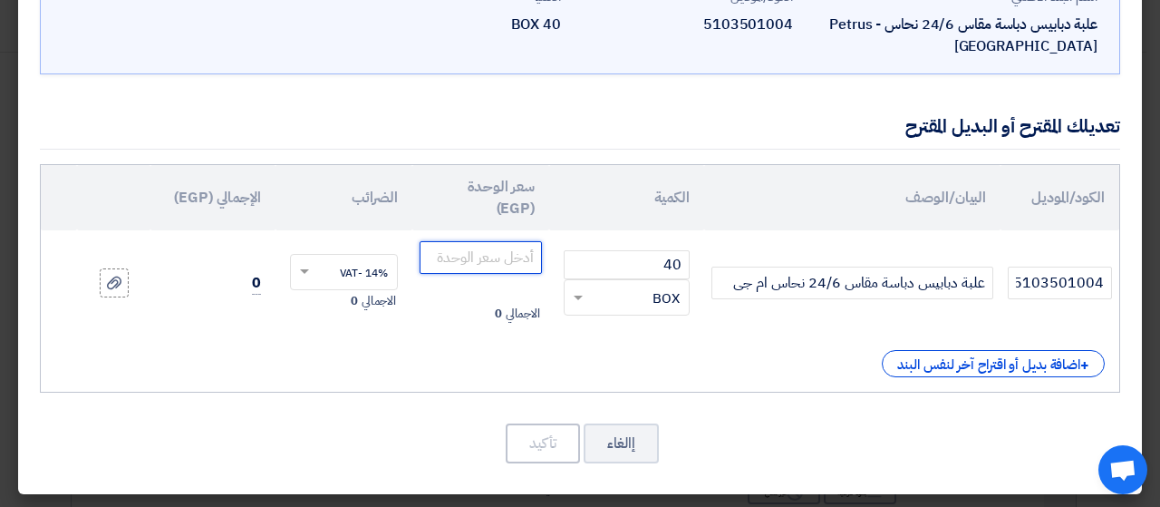
click at [520, 256] on input "number" at bounding box center [481, 257] width 122 height 33
type input "9"
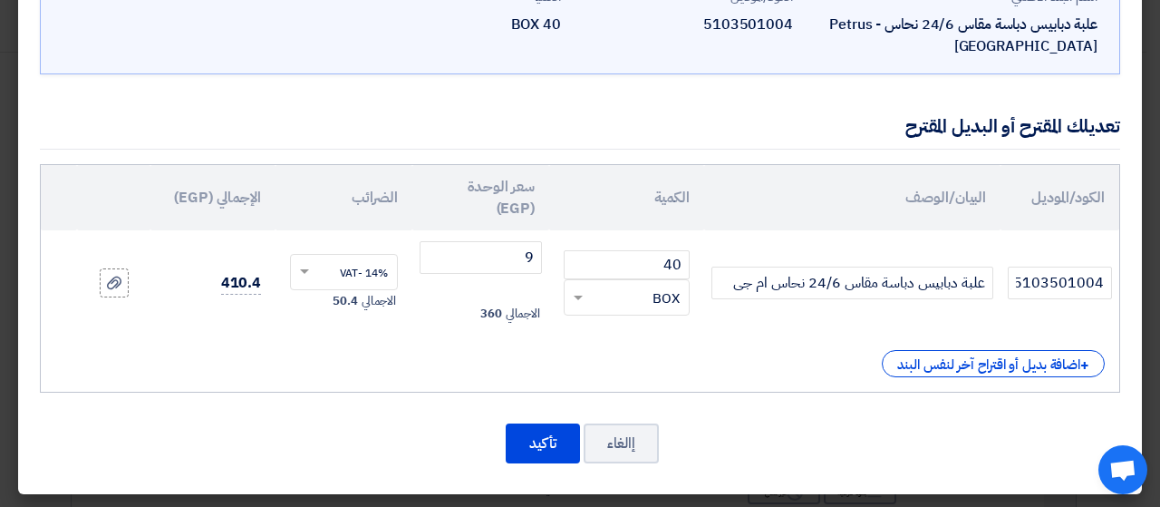
click at [738, 129] on div "تعديلك المقترح أو البديل المقترح" at bounding box center [580, 126] width 1080 height 46
click at [559, 442] on button "تأكيد" at bounding box center [543, 443] width 74 height 40
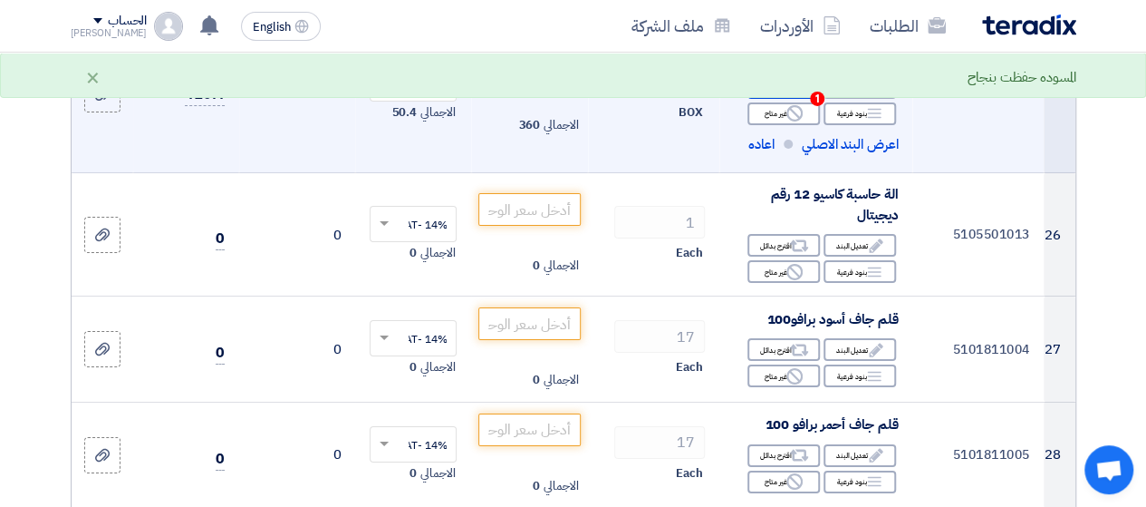
scroll to position [3127, 0]
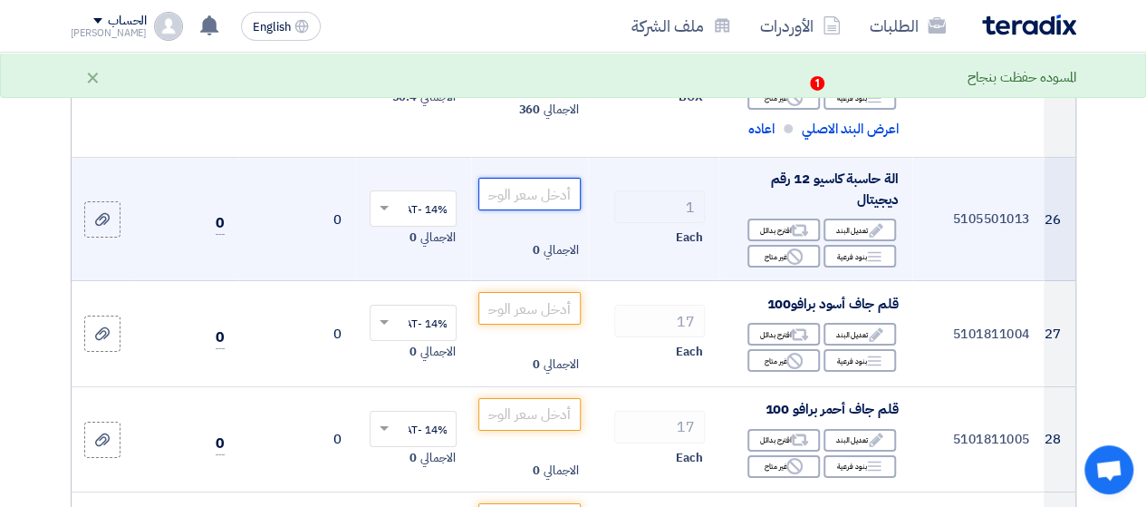
click at [558, 180] on input "number" at bounding box center [528, 194] width 101 height 33
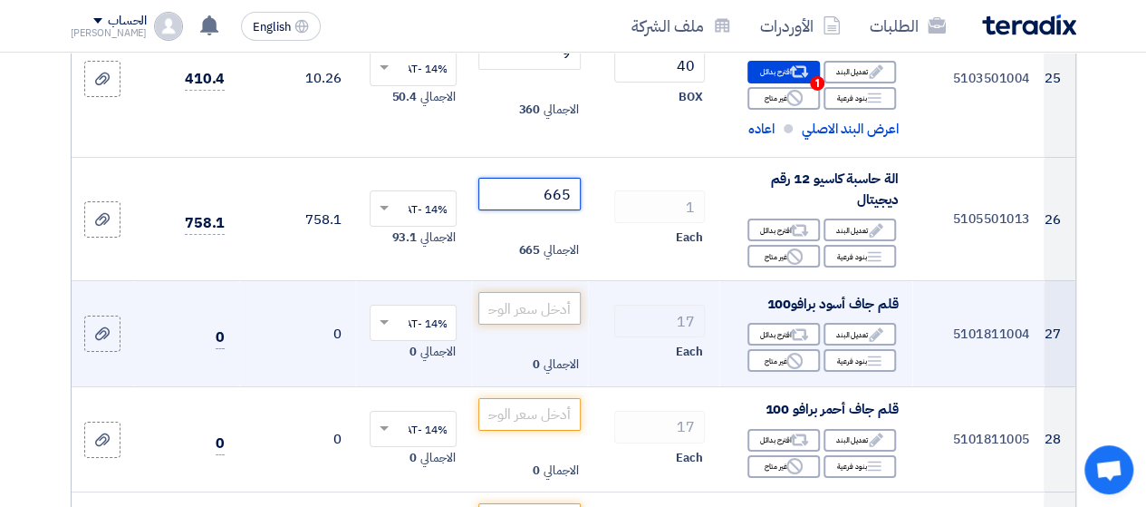
type input "665"
click at [558, 295] on input "number" at bounding box center [528, 308] width 101 height 33
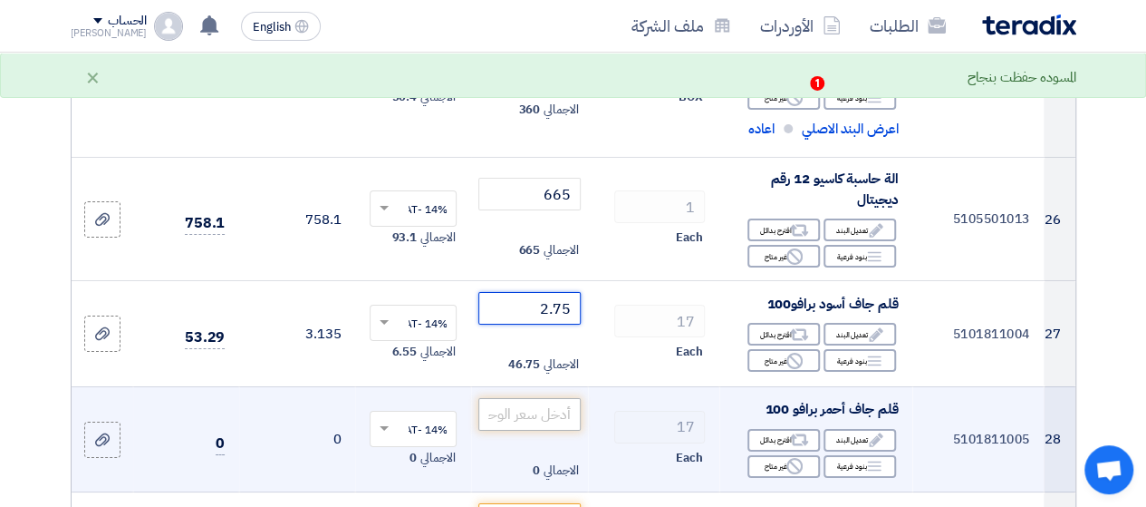
type input "2.75"
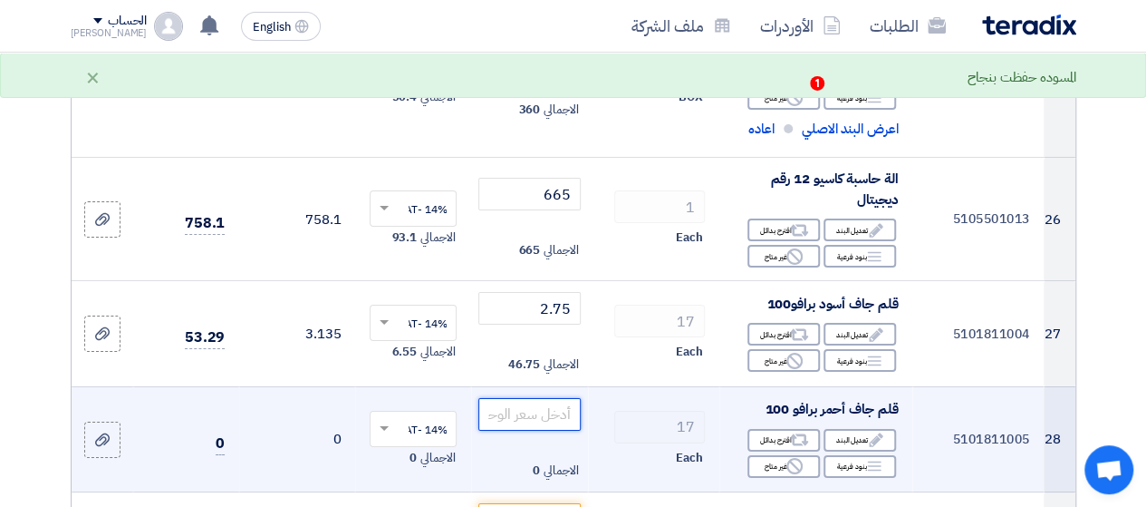
click at [508, 398] on input "number" at bounding box center [528, 414] width 101 height 33
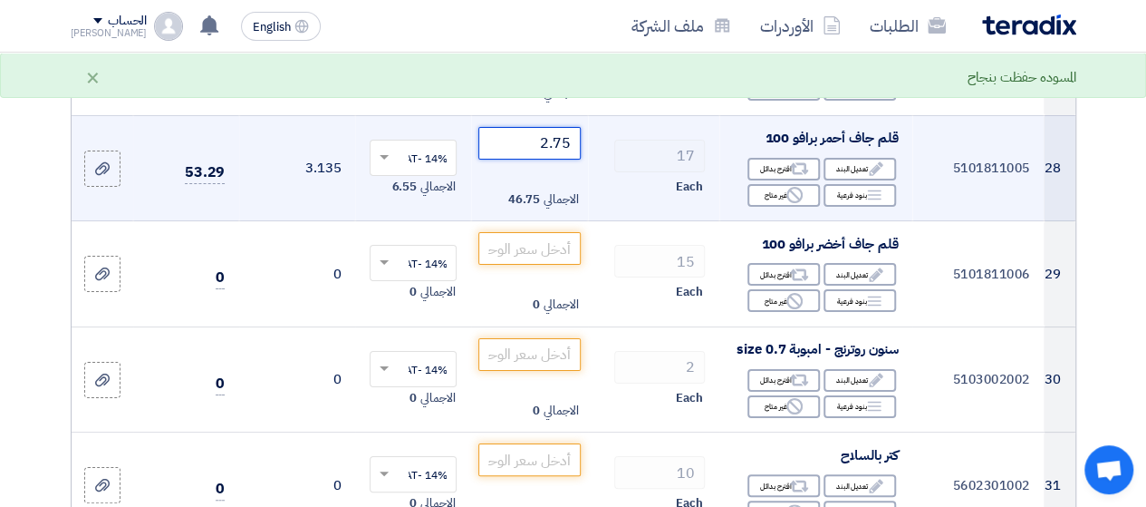
scroll to position [3399, 0]
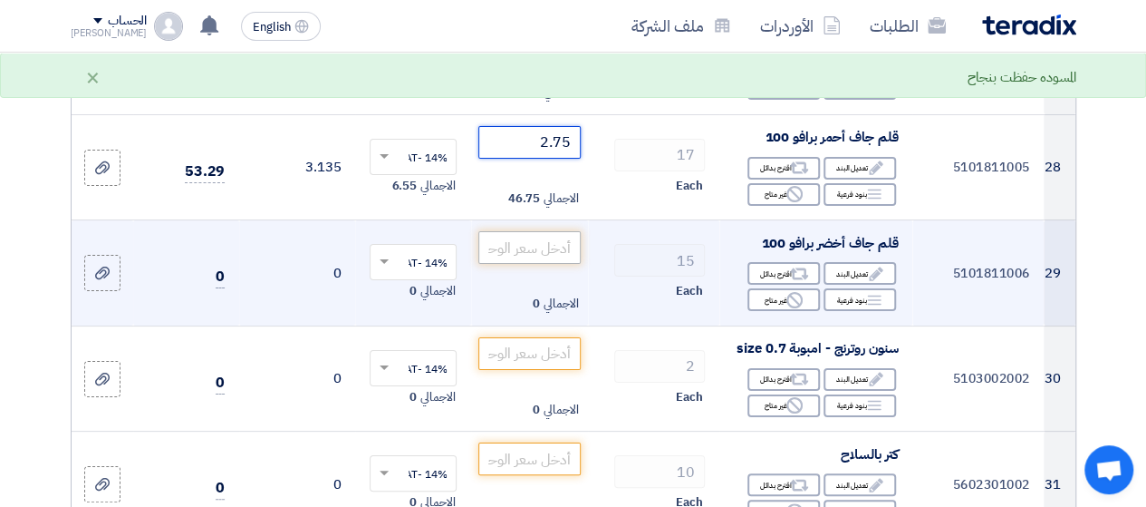
type input "2.75"
click at [558, 237] on input "number" at bounding box center [528, 247] width 101 height 33
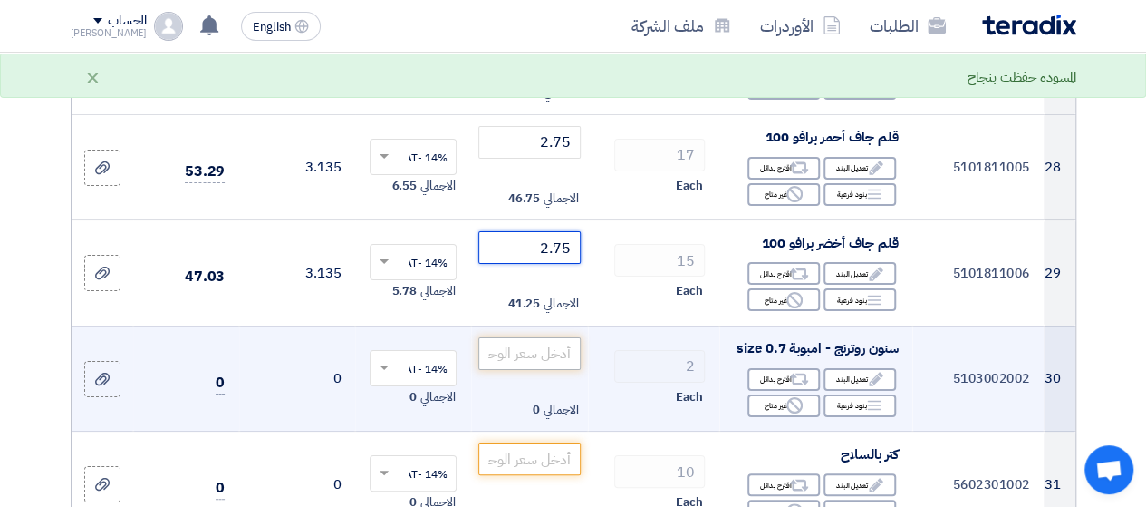
type input "2.75"
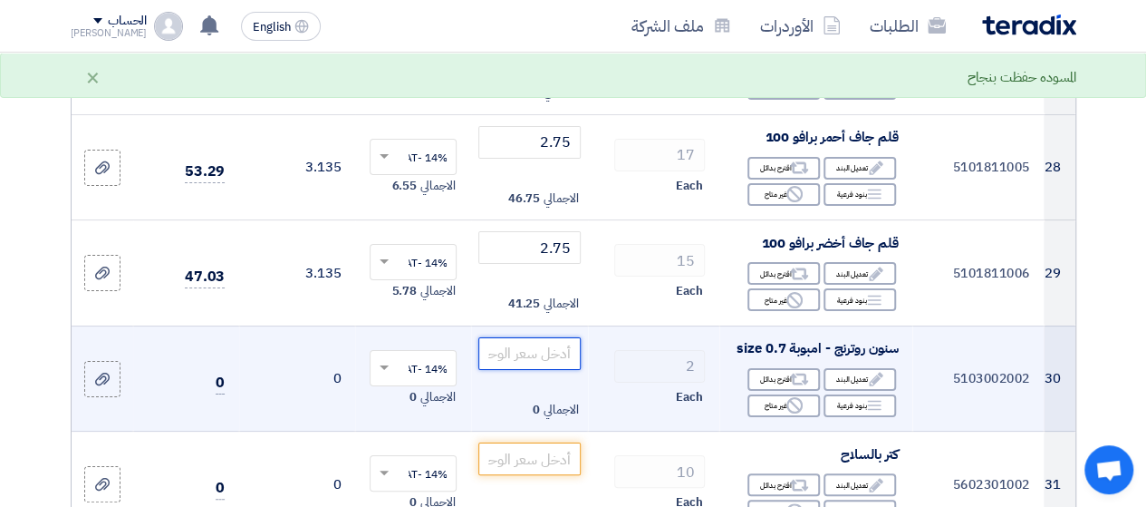
click at [553, 338] on input "number" at bounding box center [528, 353] width 101 height 33
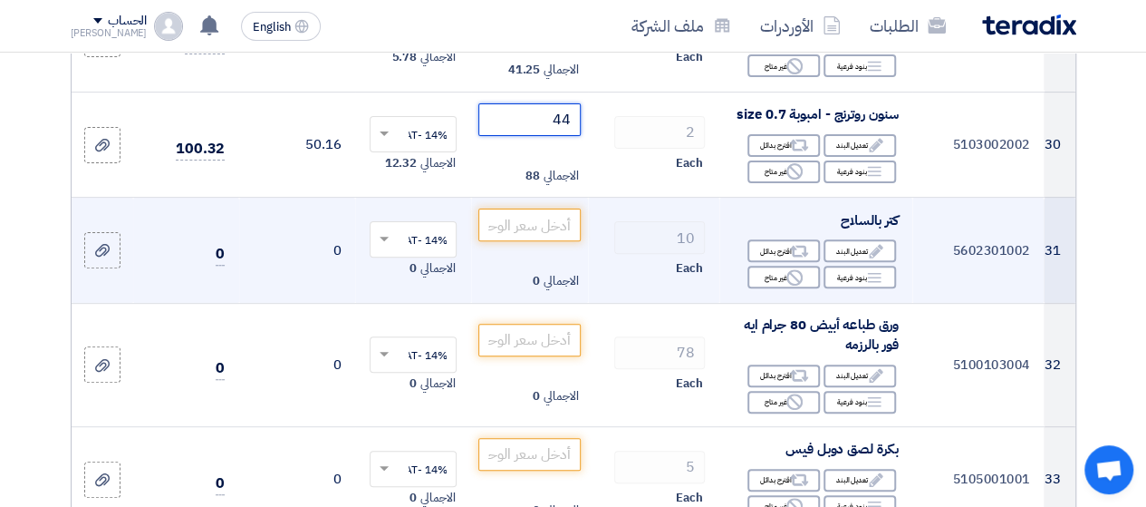
scroll to position [3671, 0]
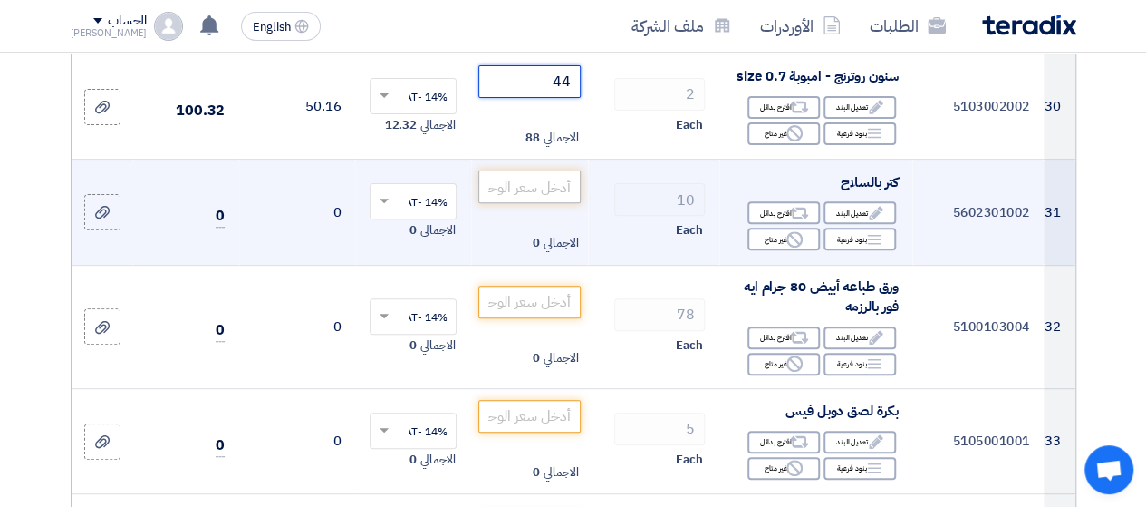
type input "44"
click at [531, 177] on input "number" at bounding box center [528, 186] width 101 height 33
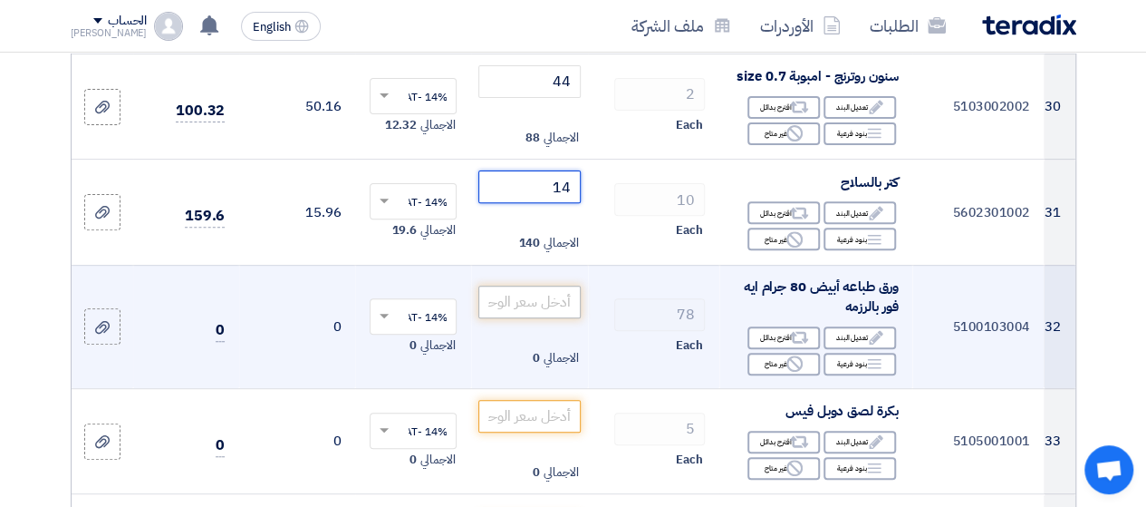
type input "14"
click at [539, 286] on input "number" at bounding box center [528, 301] width 101 height 33
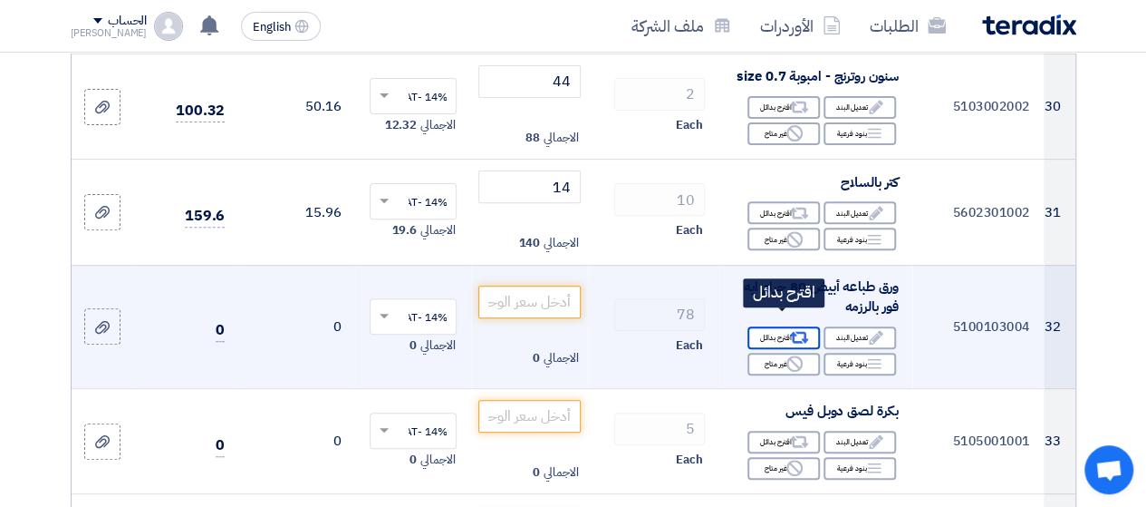
click at [790, 328] on icon "Alternative" at bounding box center [799, 337] width 19 height 19
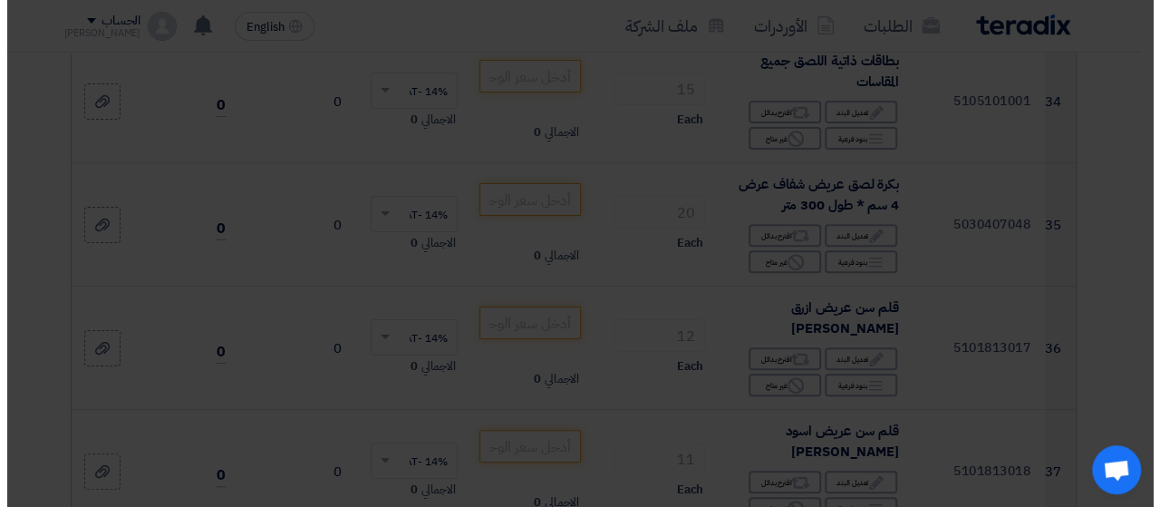
scroll to position [3239, 0]
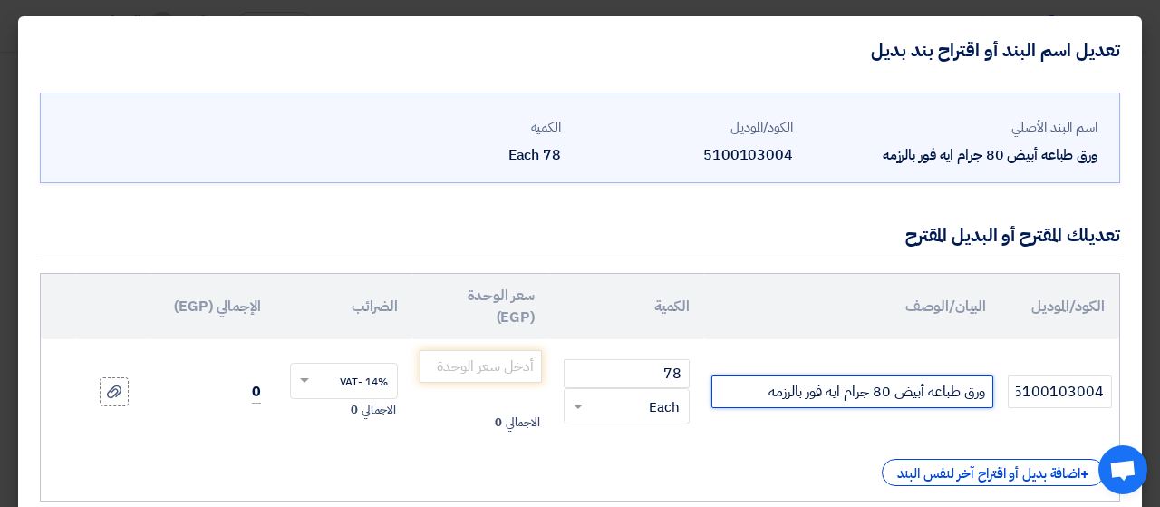
click at [760, 394] on input "ورق طباعه أبيض 80 جرام ايه فور بالرزمه" at bounding box center [852, 391] width 282 height 33
type input "ورق طباعه أبيض 80 جرام ايه فور بالرزمه - ازهار"
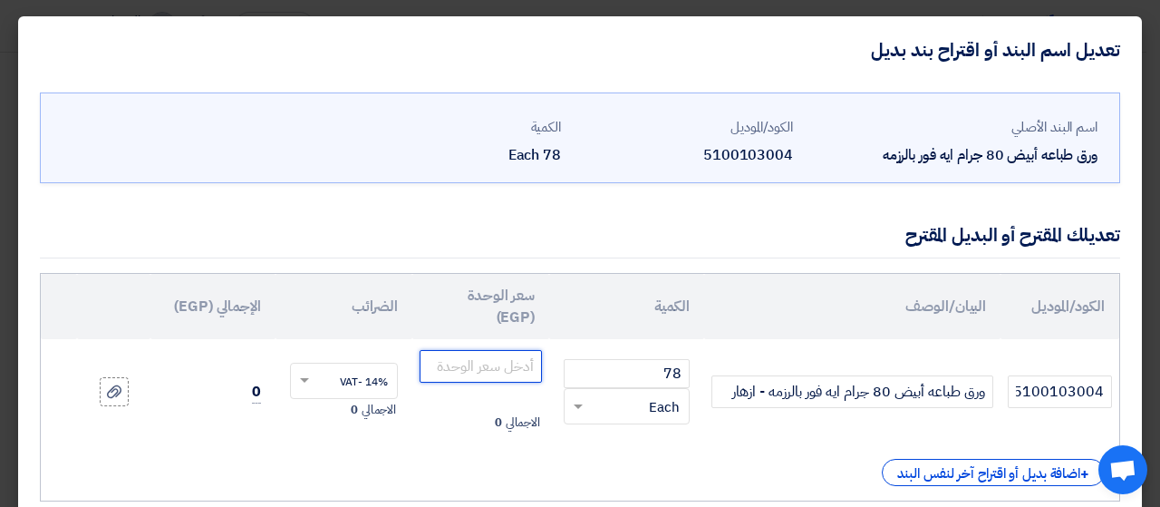
click at [514, 364] on input "number" at bounding box center [481, 366] width 122 height 33
click at [497, 368] on input "number" at bounding box center [481, 366] width 122 height 33
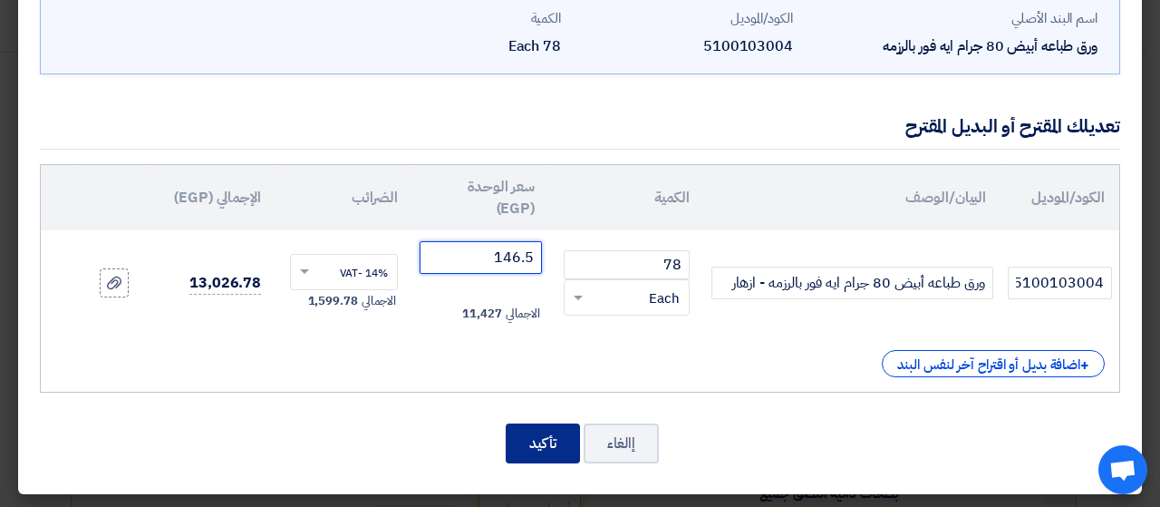
type input "146.5"
click at [551, 439] on button "تأكيد" at bounding box center [543, 443] width 74 height 40
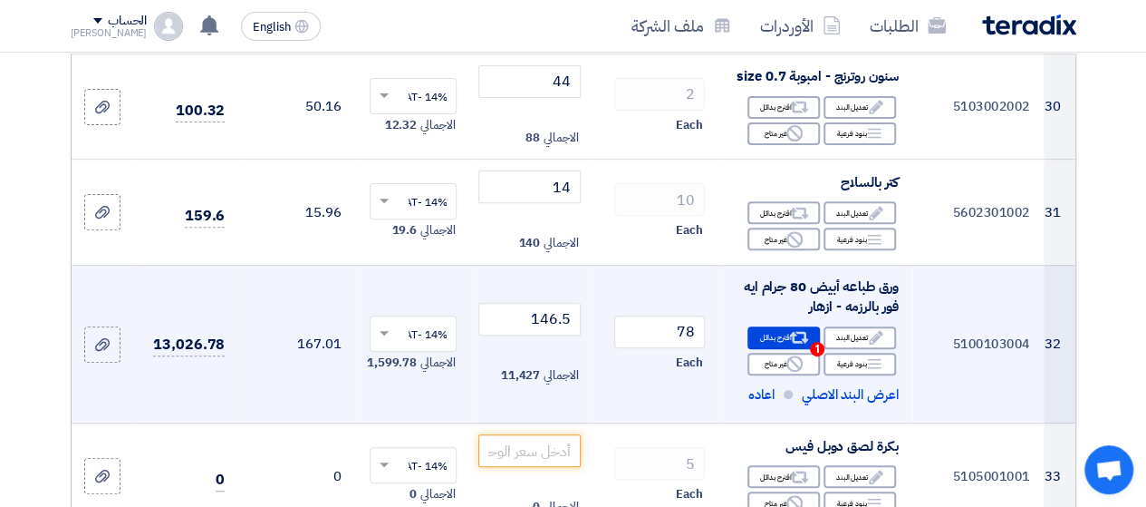
scroll to position [3852, 0]
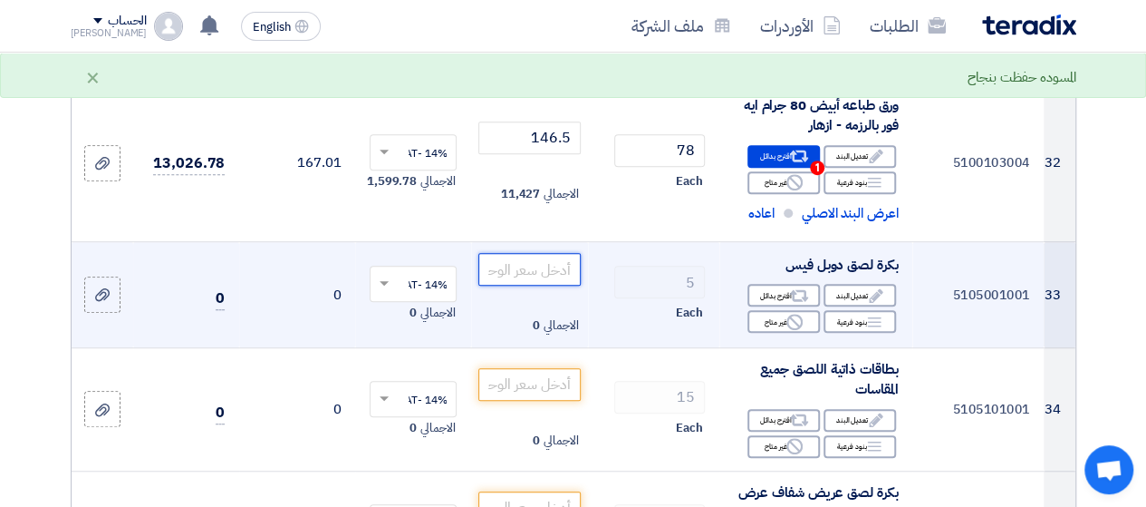
click at [524, 256] on input "number" at bounding box center [528, 269] width 101 height 33
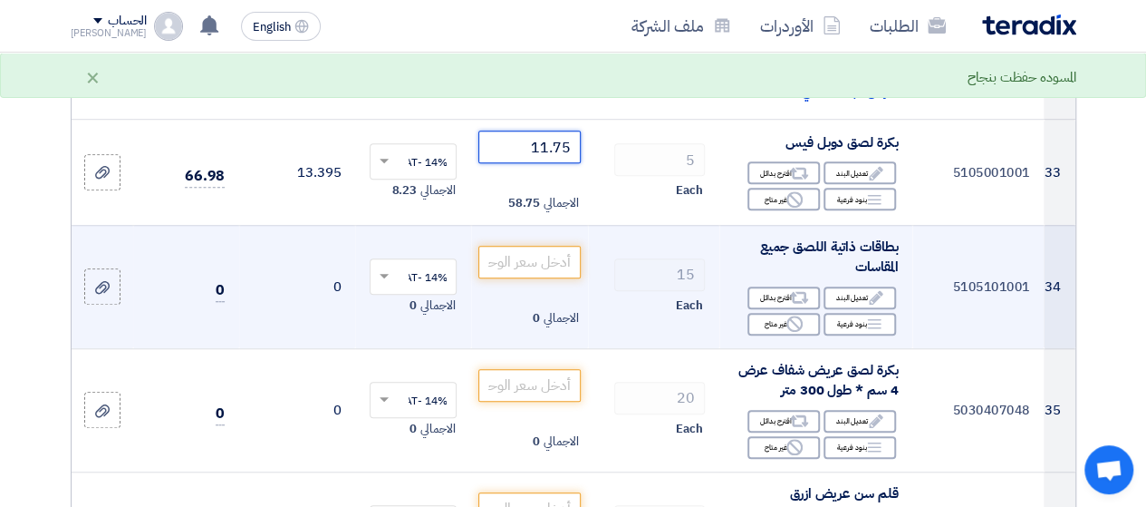
scroll to position [4033, 0]
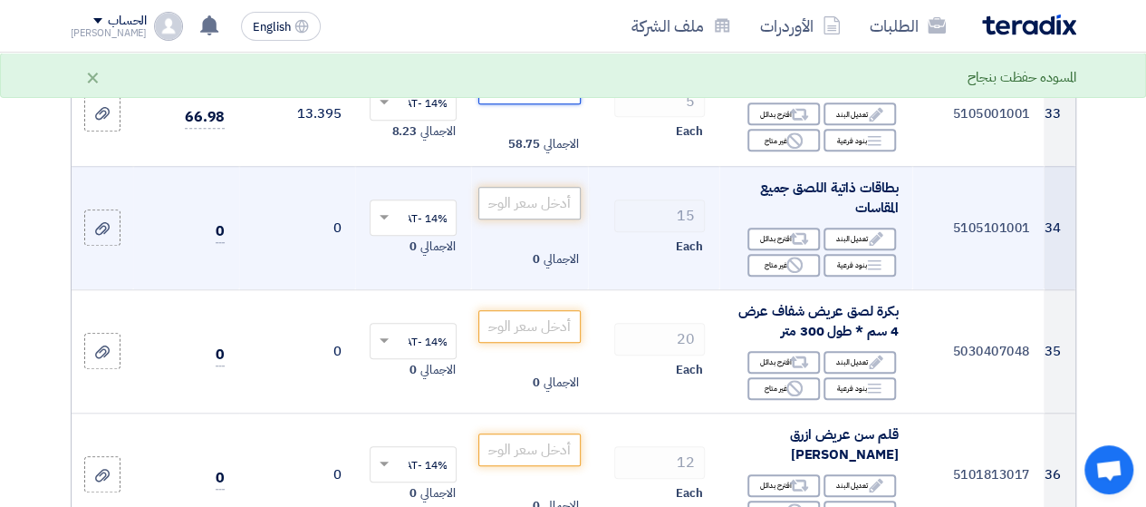
type input "11.75"
click at [555, 187] on input "number" at bounding box center [528, 203] width 101 height 33
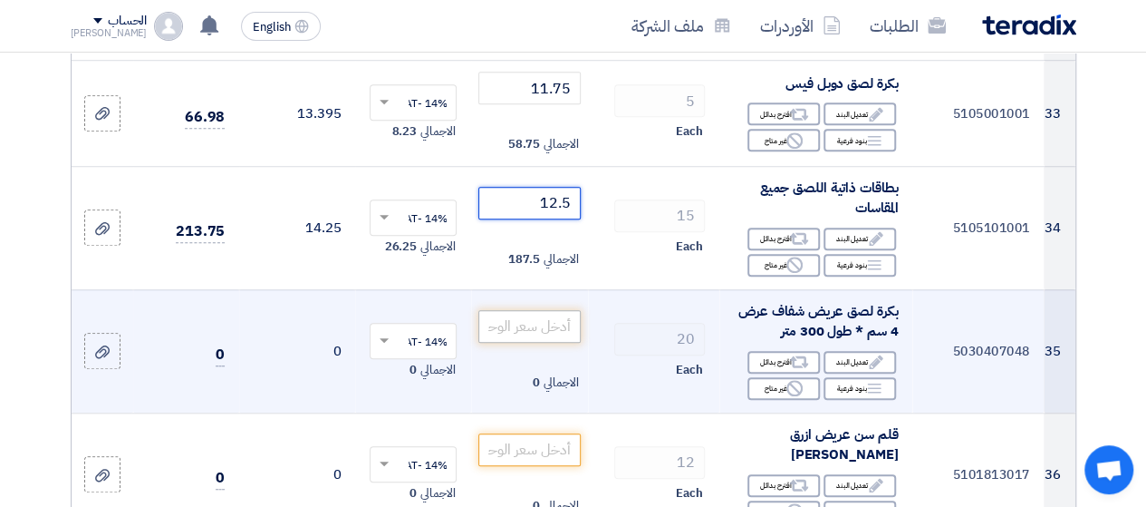
type input "12.5"
click at [538, 310] on input "number" at bounding box center [528, 326] width 101 height 33
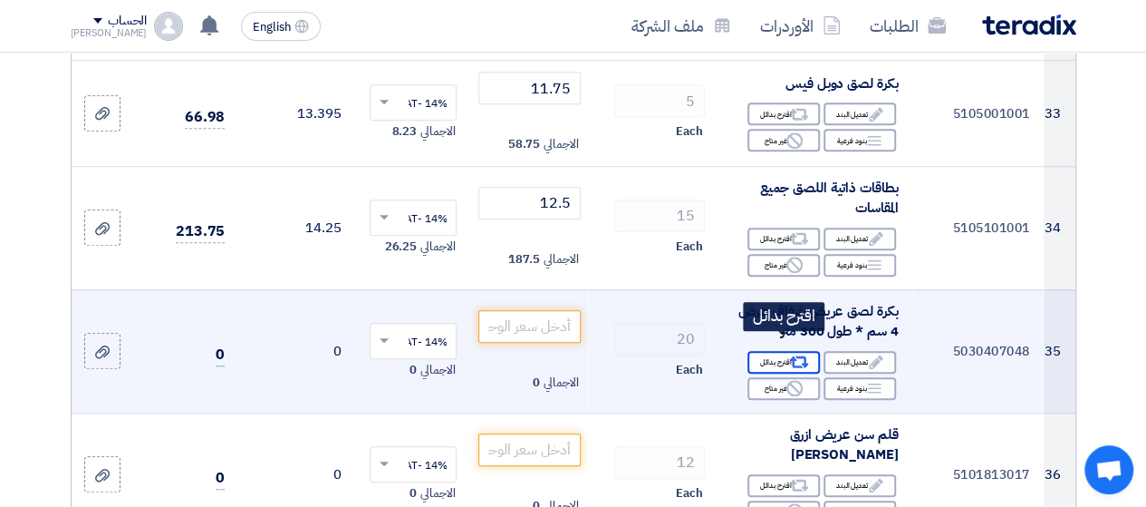
click at [801, 352] on icon "Alternative" at bounding box center [799, 361] width 19 height 19
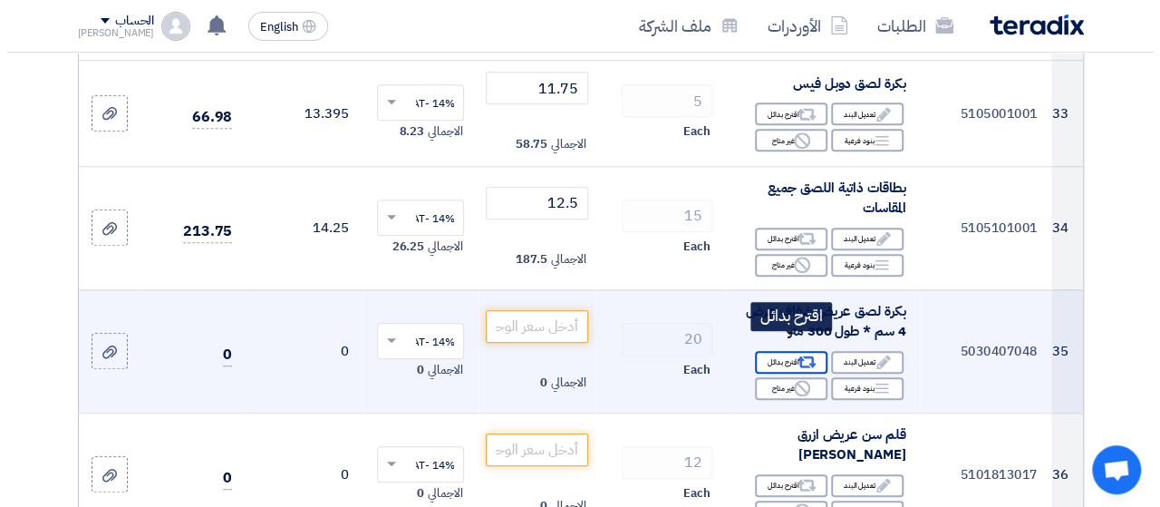
scroll to position [3600, 0]
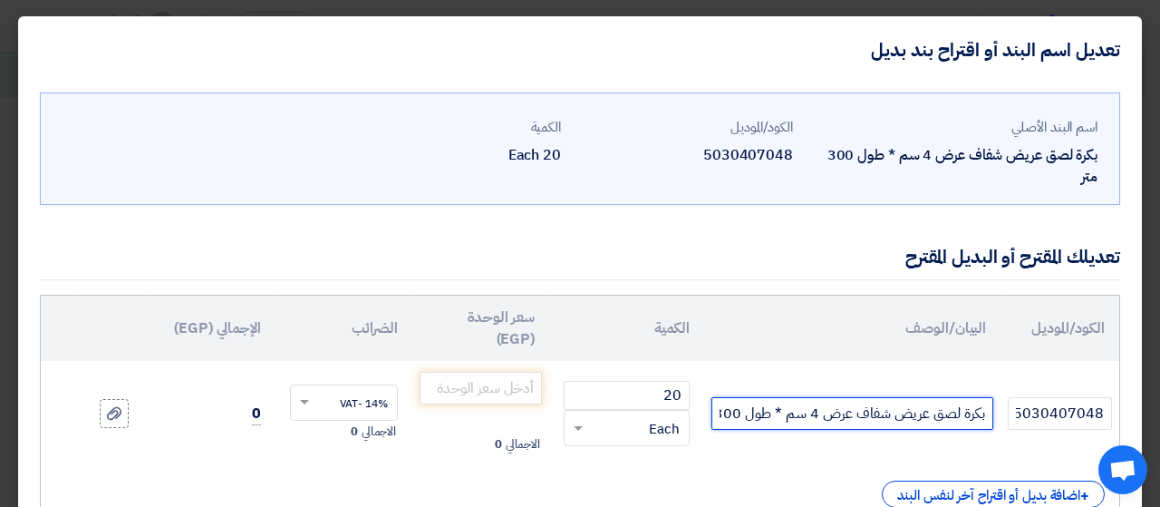
click at [730, 412] on input "بكرة لصق عريض شفاف عرض 4 سم * طول 300 متر" at bounding box center [852, 413] width 282 height 33
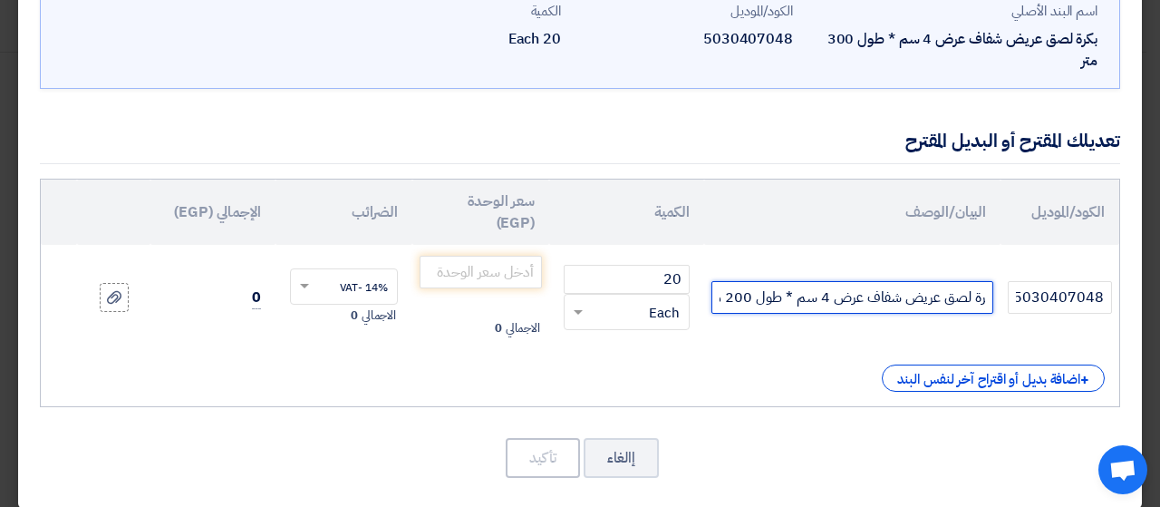
scroll to position [130, 0]
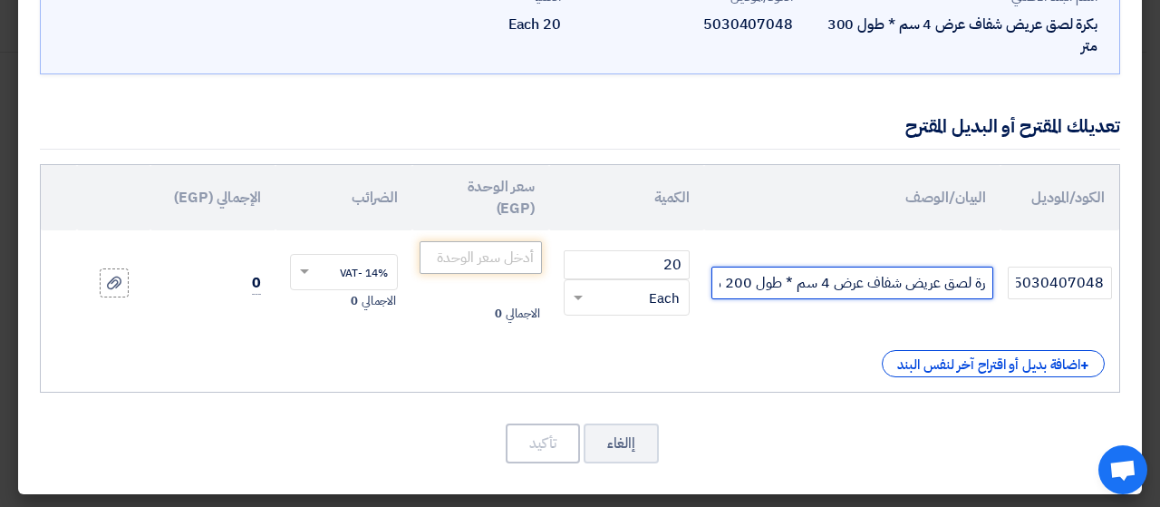
type input "بكرة لصق عريض شفاف عرض 4 سم * طول 200 متر"
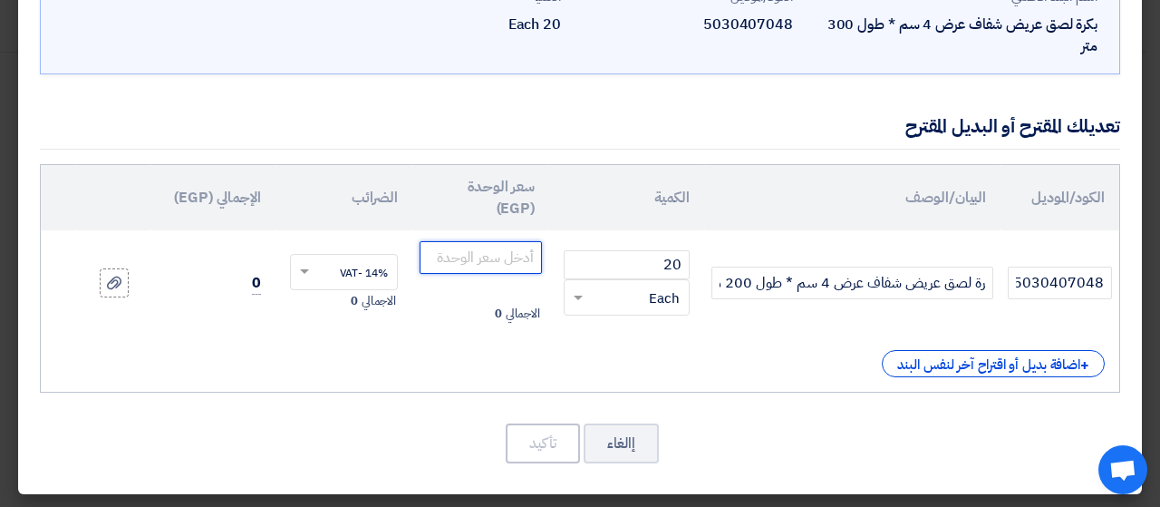
click at [477, 259] on input "number" at bounding box center [481, 257] width 122 height 33
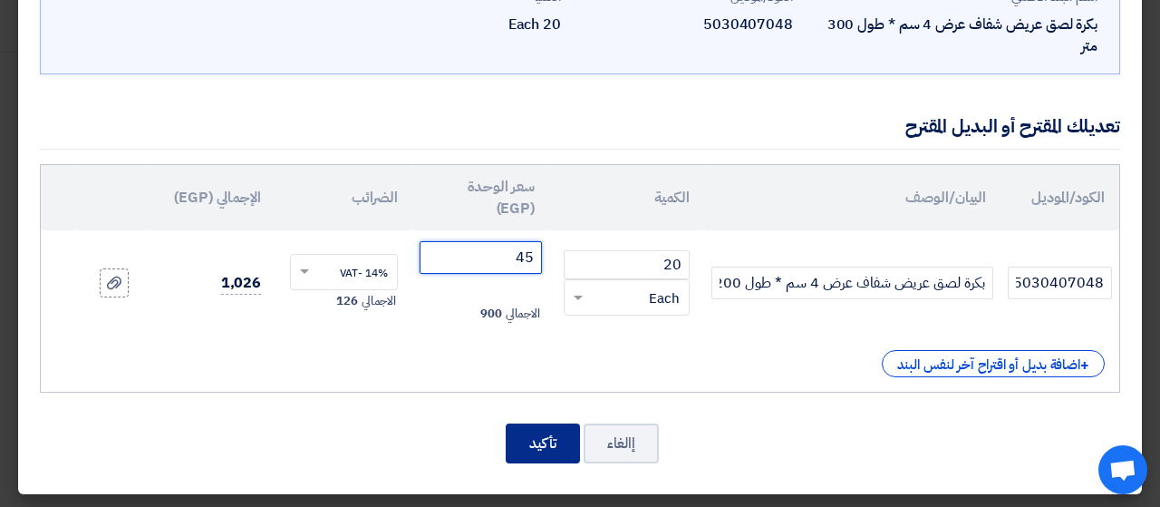
type input "45"
click at [573, 444] on button "تأكيد" at bounding box center [543, 443] width 74 height 40
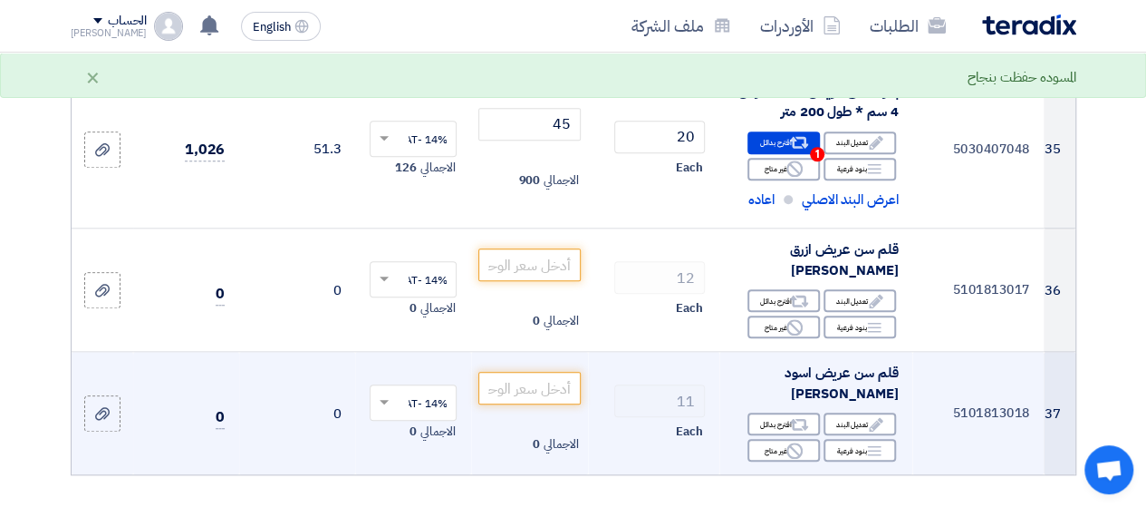
scroll to position [4281, 0]
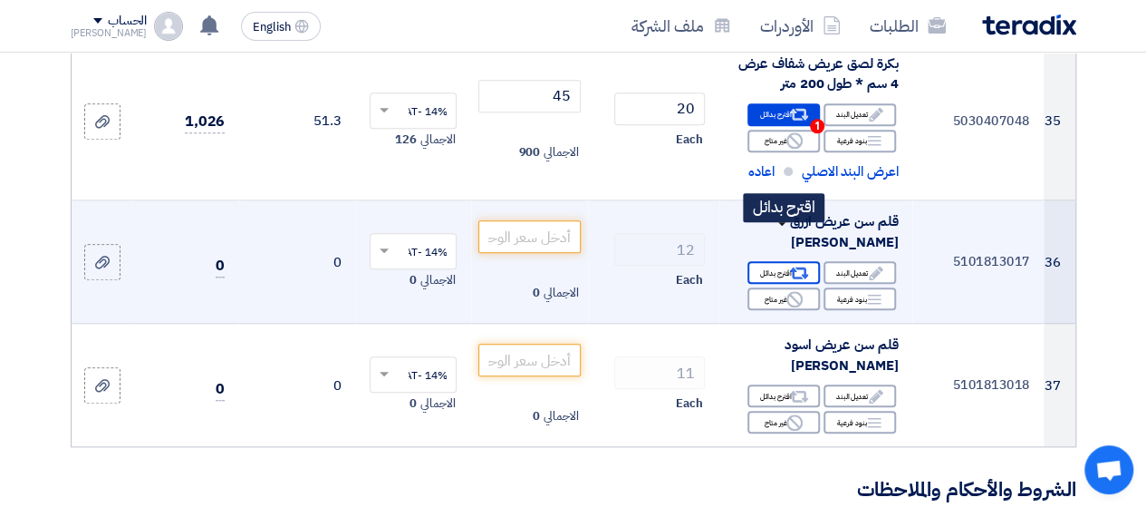
click at [774, 261] on div "Alternative اقترح بدائل" at bounding box center [784, 272] width 72 height 23
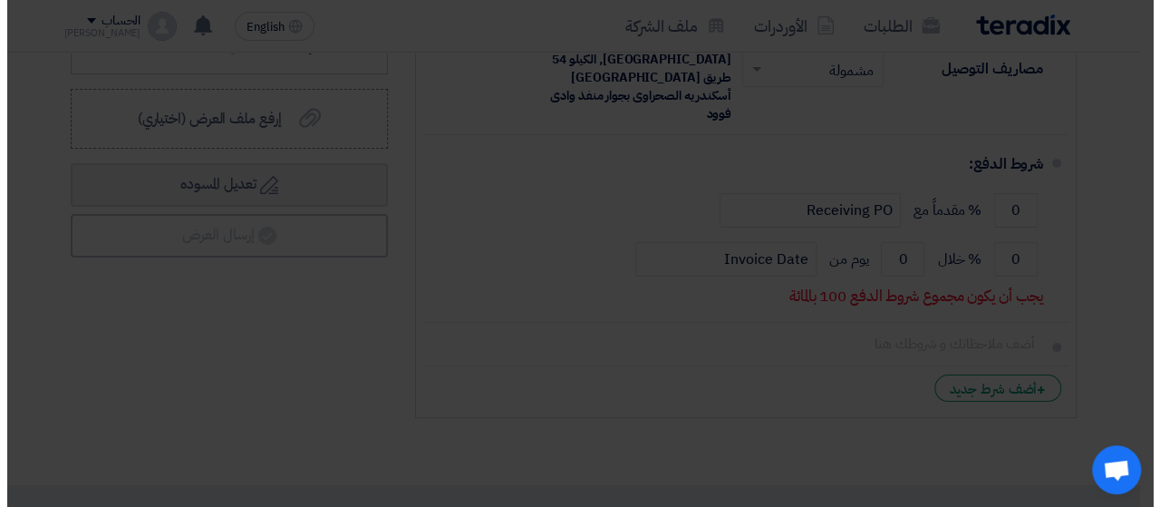
scroll to position [3691, 0]
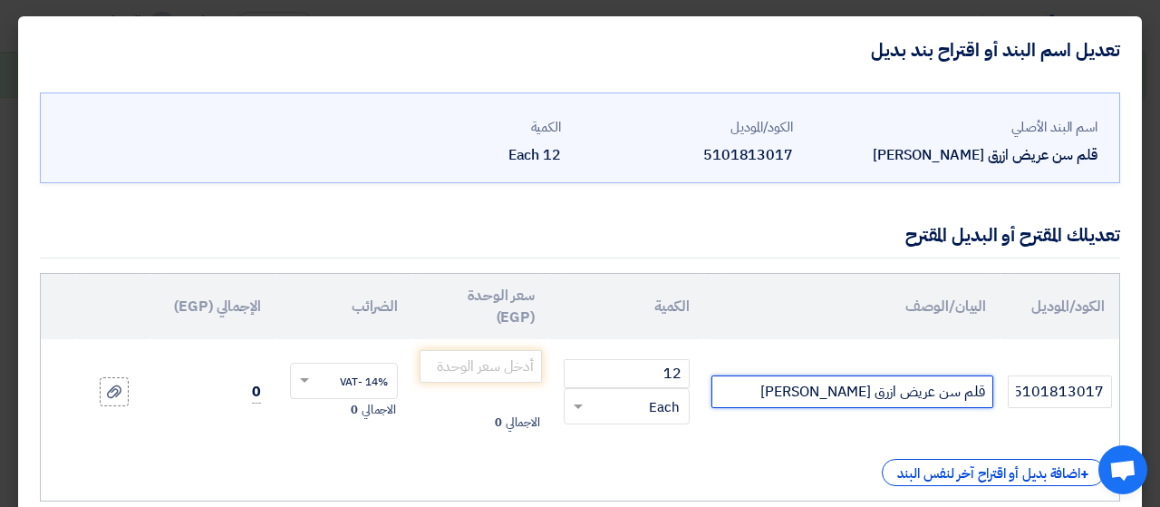
click at [862, 396] on input "قلم سن عريض ازرق [PERSON_NAME]" at bounding box center [852, 391] width 282 height 33
click at [828, 391] on input "قلم سن عريض ازرق -[PERSON_NAME]" at bounding box center [852, 391] width 282 height 33
type input "قلم سن عريض ازرق -[PERSON_NAME]"
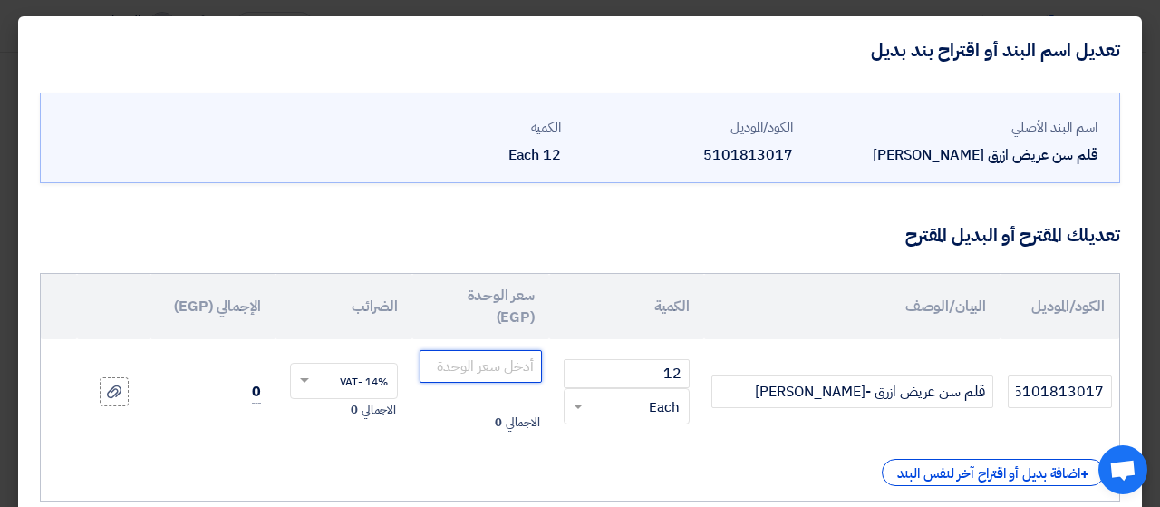
click at [530, 365] on input "number" at bounding box center [481, 366] width 122 height 33
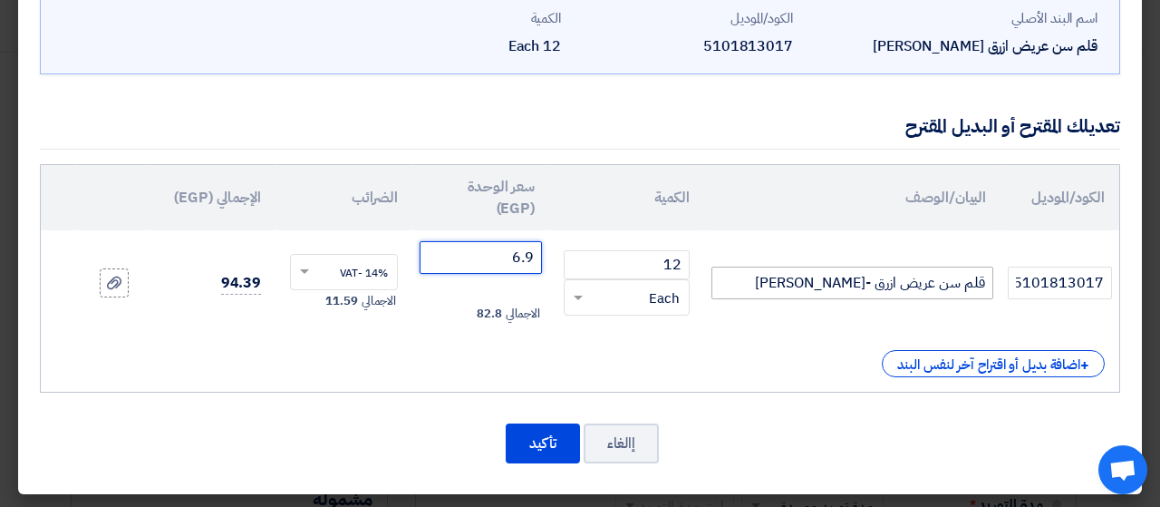
scroll to position [109, 0]
type input "6.9"
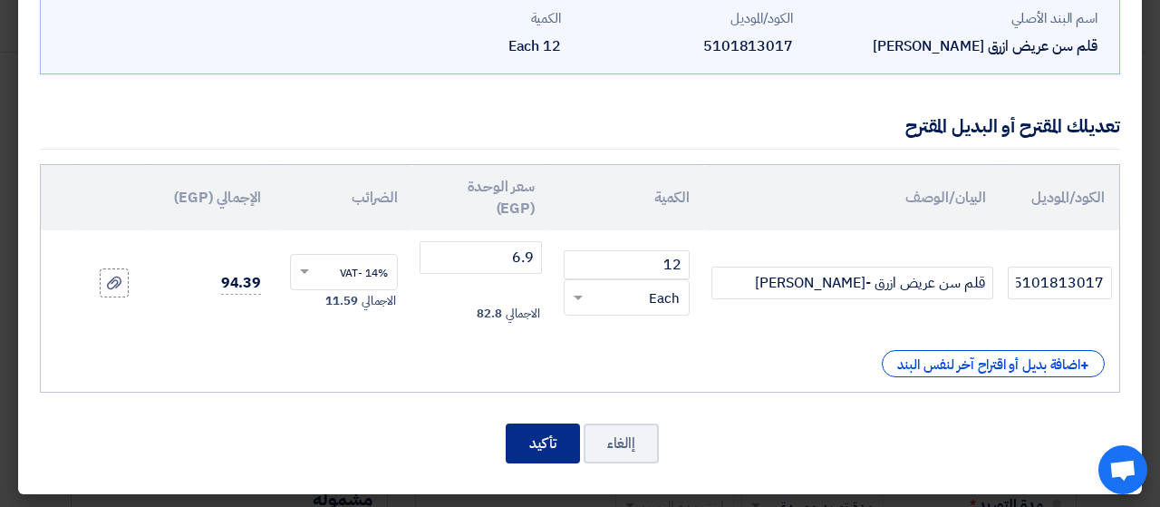
click at [565, 443] on button "تأكيد" at bounding box center [543, 443] width 74 height 40
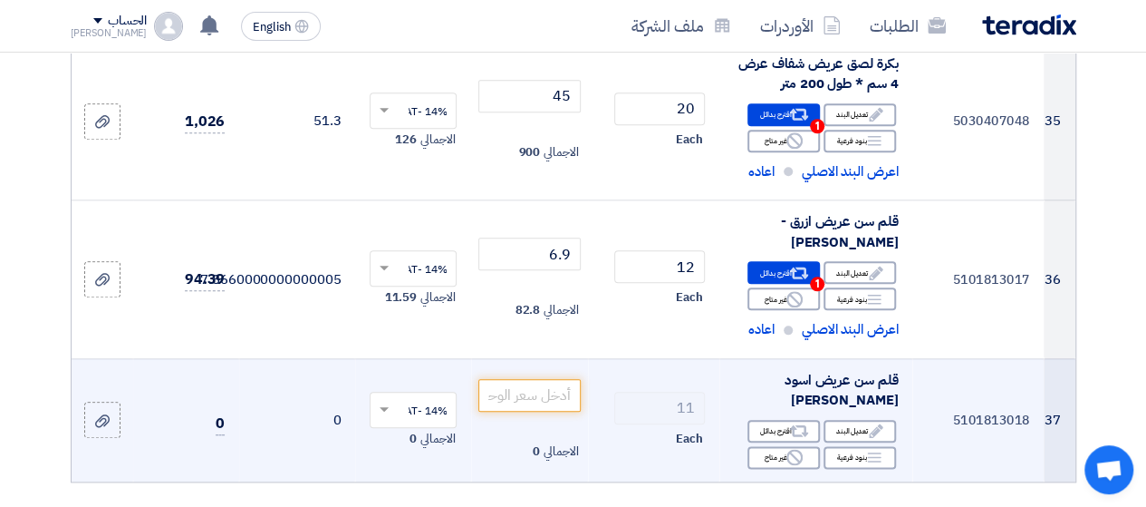
scroll to position [4371, 0]
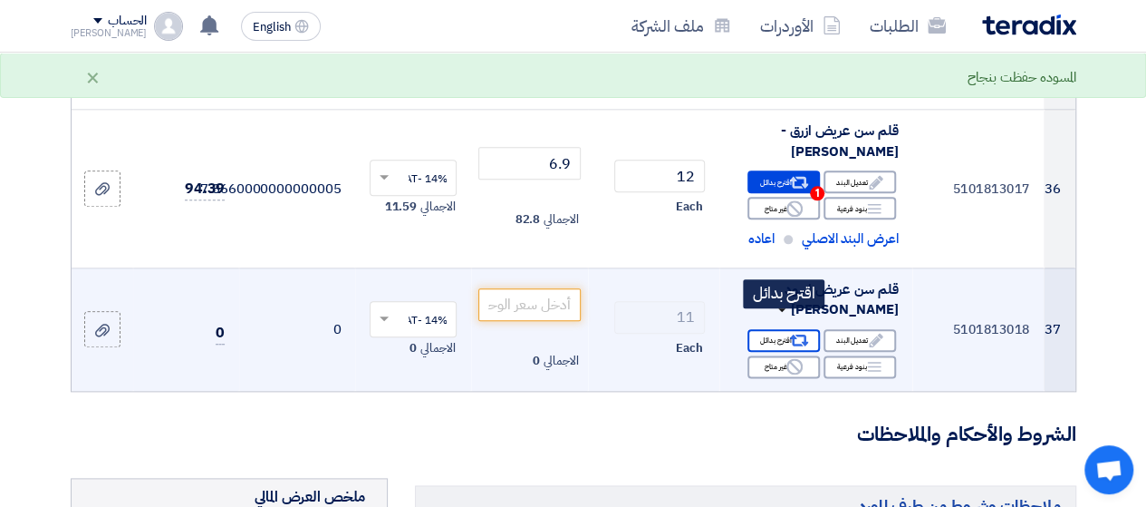
click at [797, 331] on icon "Alternative" at bounding box center [799, 340] width 19 height 19
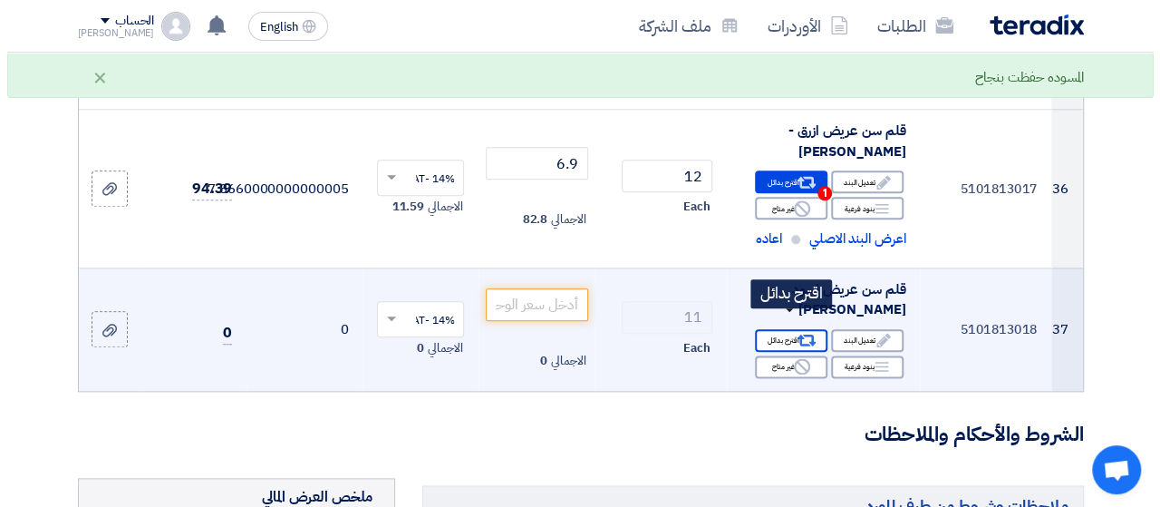
scroll to position [3780, 0]
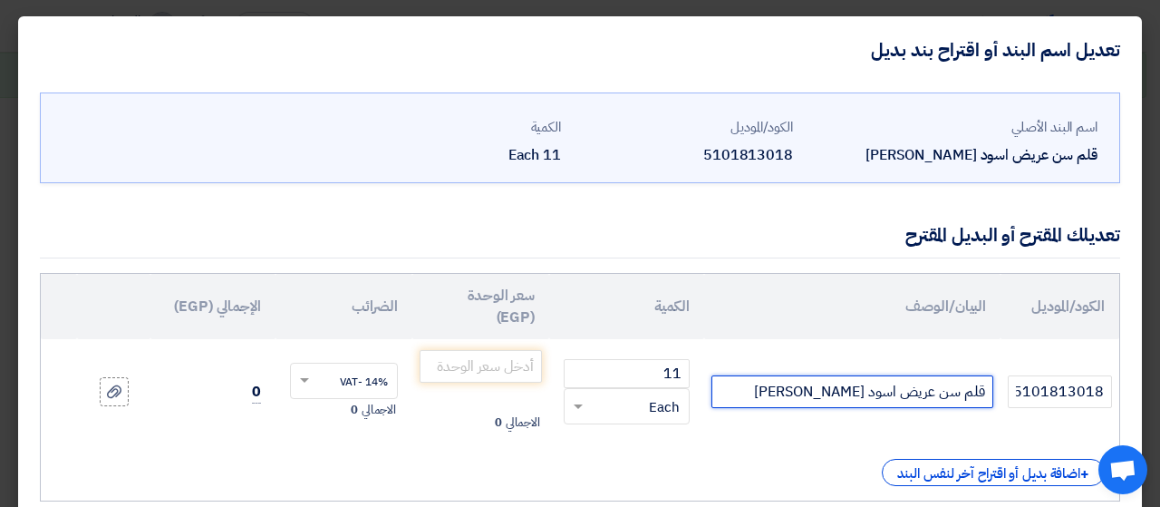
click at [855, 396] on input "قلم سن عريض اسود [PERSON_NAME]" at bounding box center [852, 391] width 282 height 33
click at [816, 396] on input "قلم سن عريض [PERSON_NAME]" at bounding box center [852, 391] width 282 height 33
type input "قلم سن عريض اسود -[PERSON_NAME]"
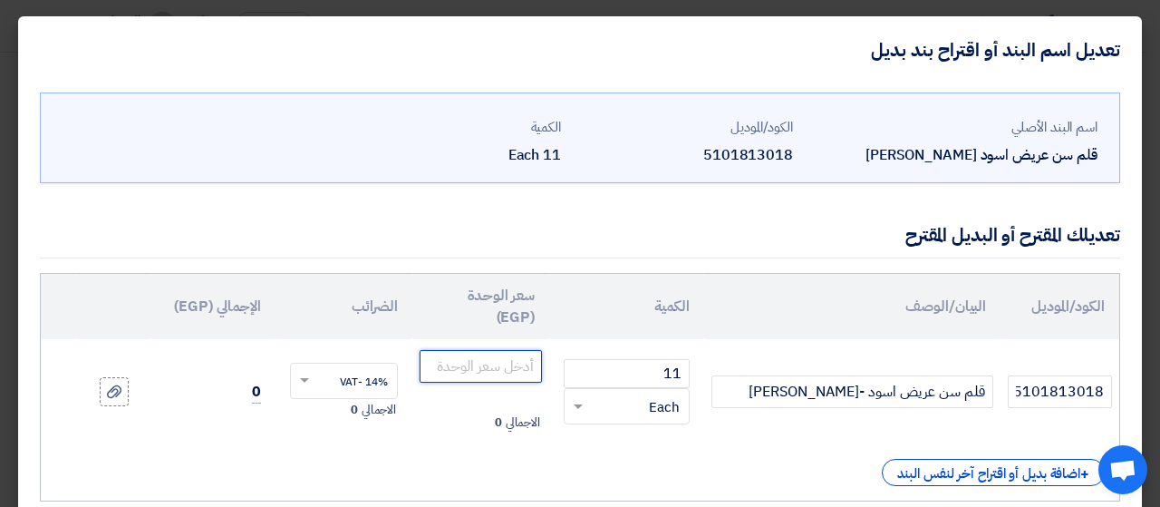
click at [529, 370] on input "number" at bounding box center [481, 366] width 122 height 33
type input "6.9"
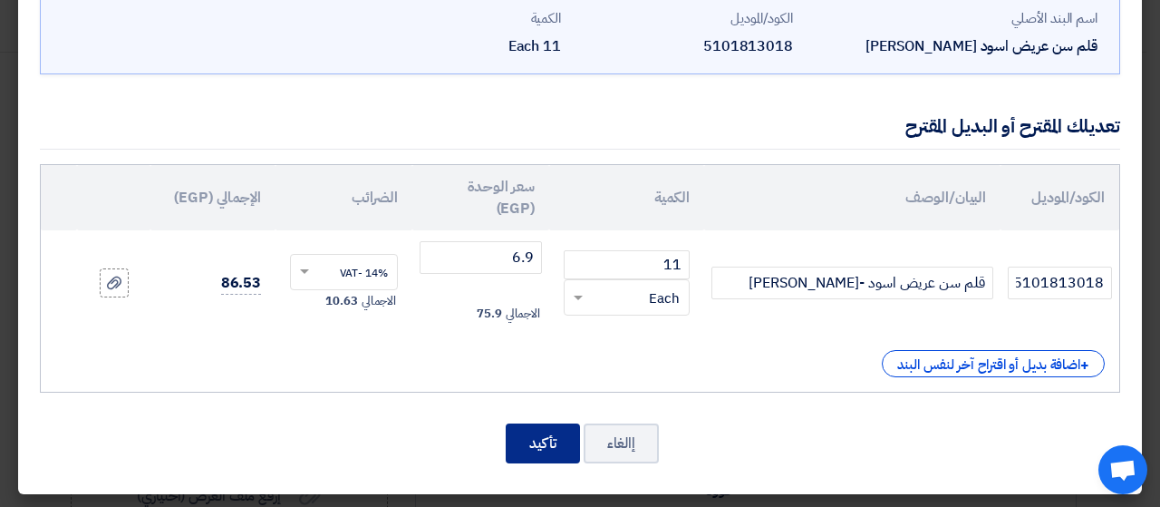
click at [554, 444] on button "تأكيد" at bounding box center [543, 443] width 74 height 40
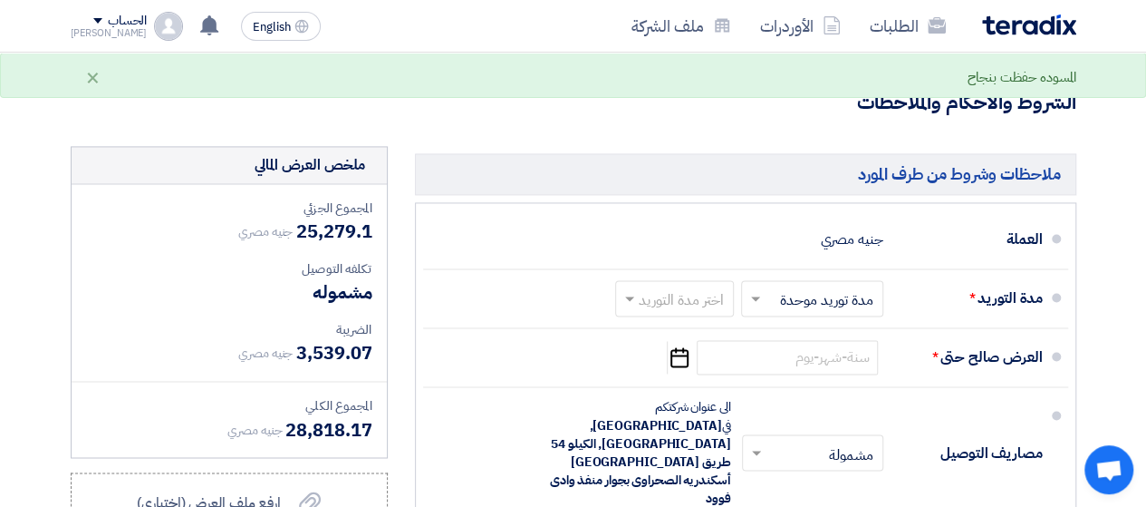
scroll to position [4777, 0]
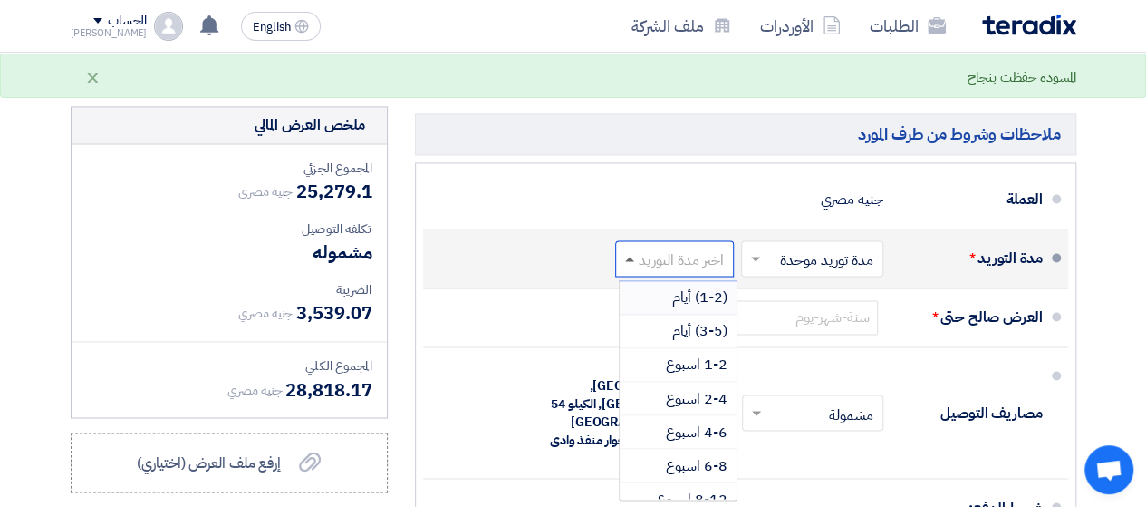
click at [632, 256] on span at bounding box center [629, 258] width 9 height 5
click at [711, 320] on span "(3-5) أيام" at bounding box center [699, 331] width 55 height 22
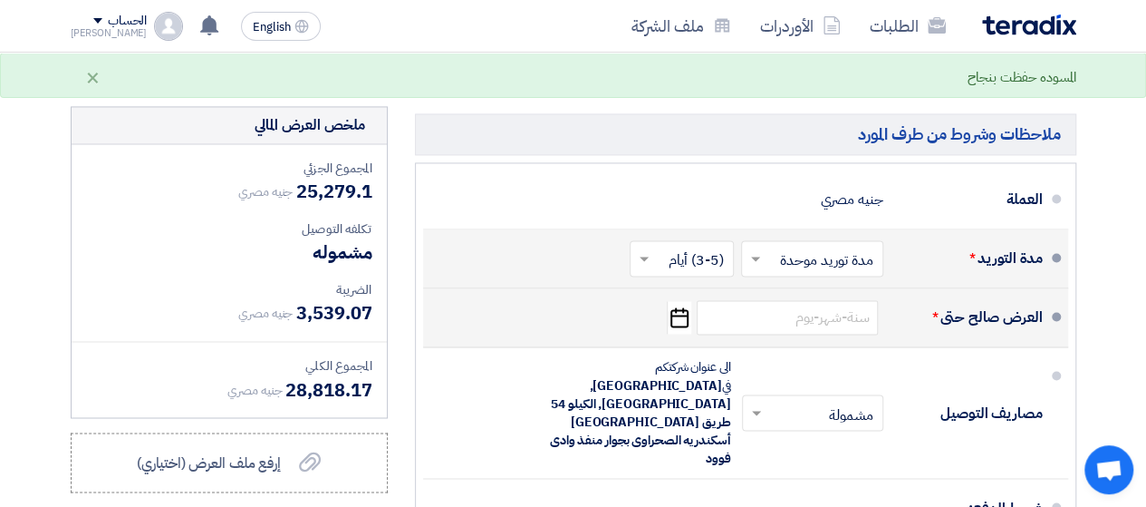
click at [681, 301] on icon "Pick a date" at bounding box center [679, 317] width 24 height 33
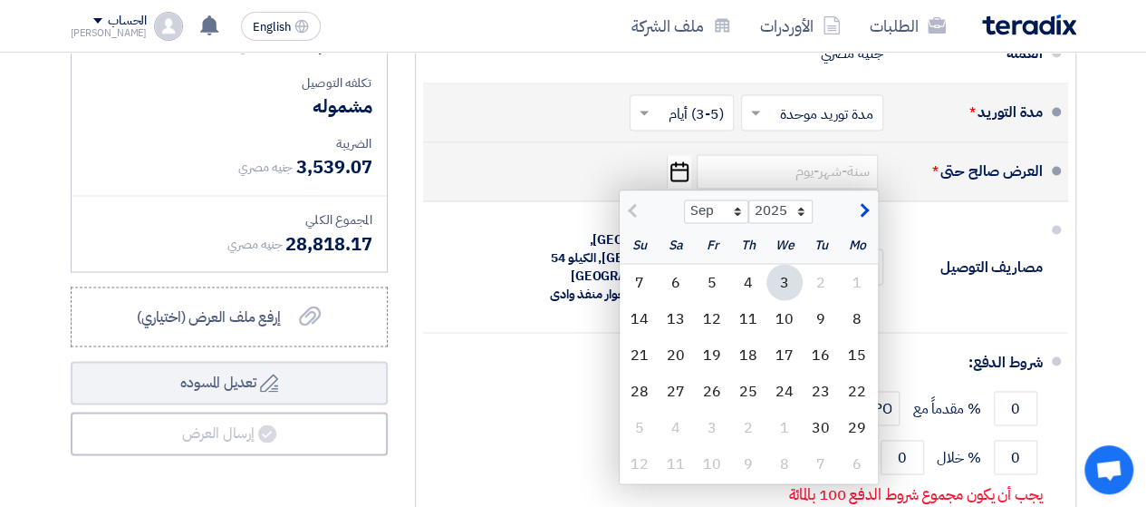
scroll to position [4958, 0]
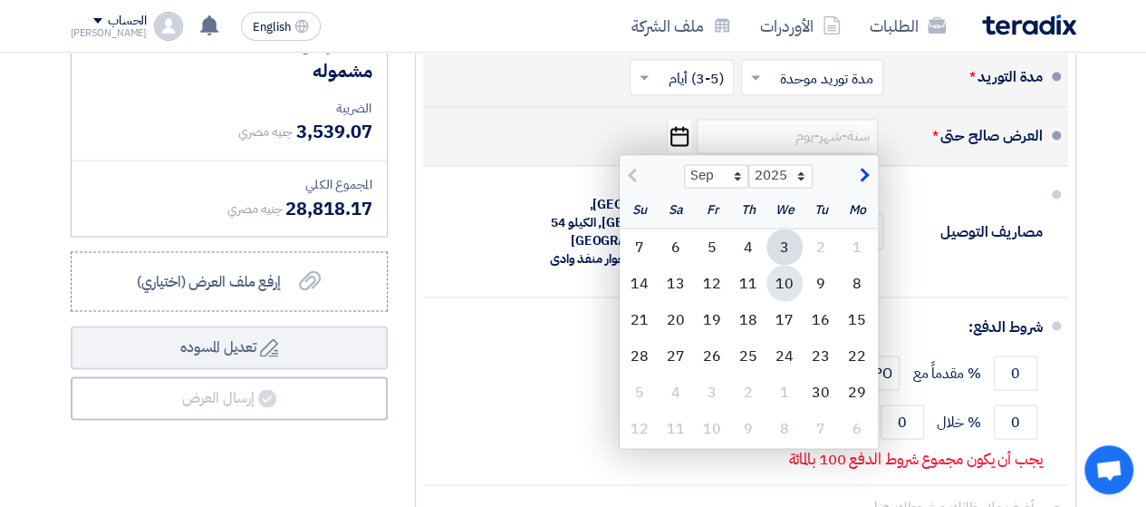
click at [788, 266] on div "10" at bounding box center [785, 283] width 36 height 36
type input "[DATE]"
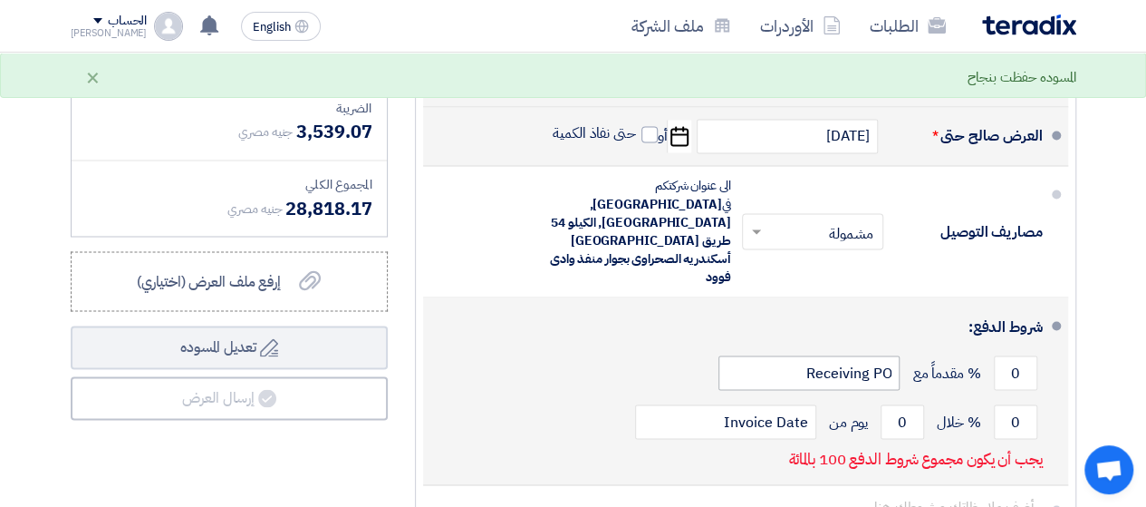
scroll to position [4868, 0]
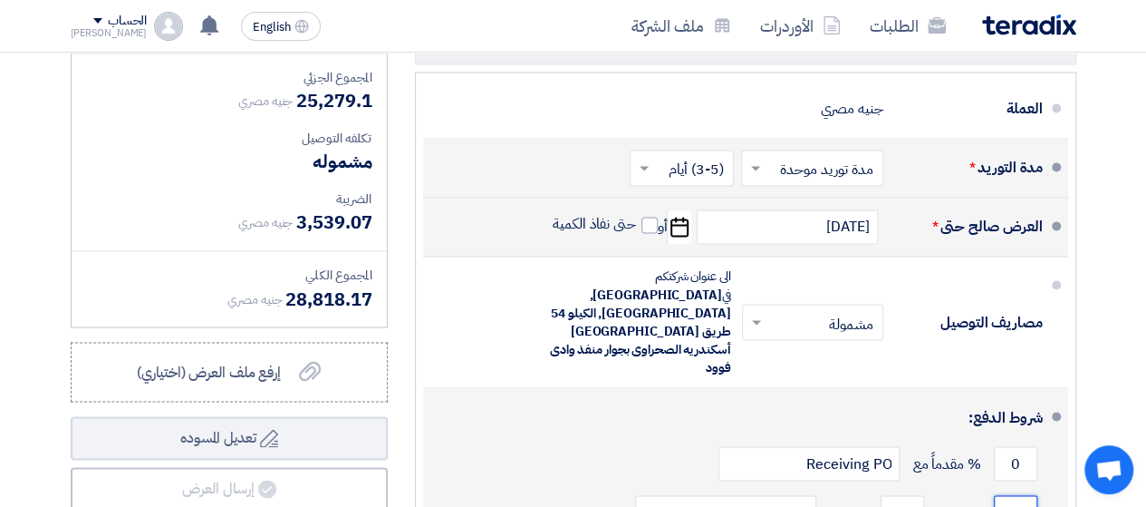
click at [1009, 495] on input "0" at bounding box center [1015, 512] width 43 height 34
drag, startPoint x: 1009, startPoint y: 446, endPoint x: 1021, endPoint y: 446, distance: 11.8
click at [1021, 495] on input "0" at bounding box center [1015, 512] width 43 height 34
type input "100"
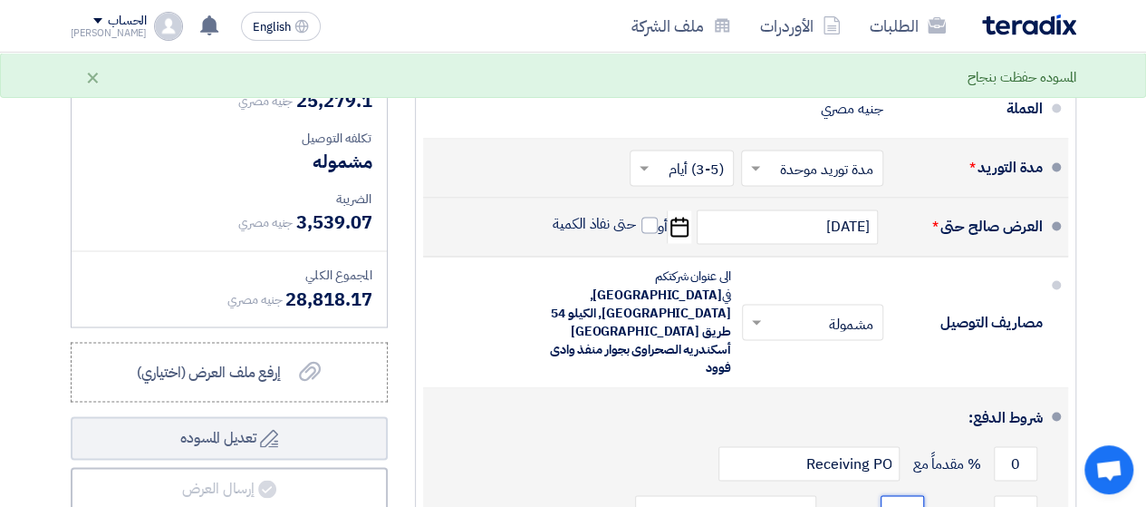
drag, startPoint x: 898, startPoint y: 430, endPoint x: 908, endPoint y: 432, distance: 10.1
click at [908, 495] on input "0" at bounding box center [902, 512] width 43 height 34
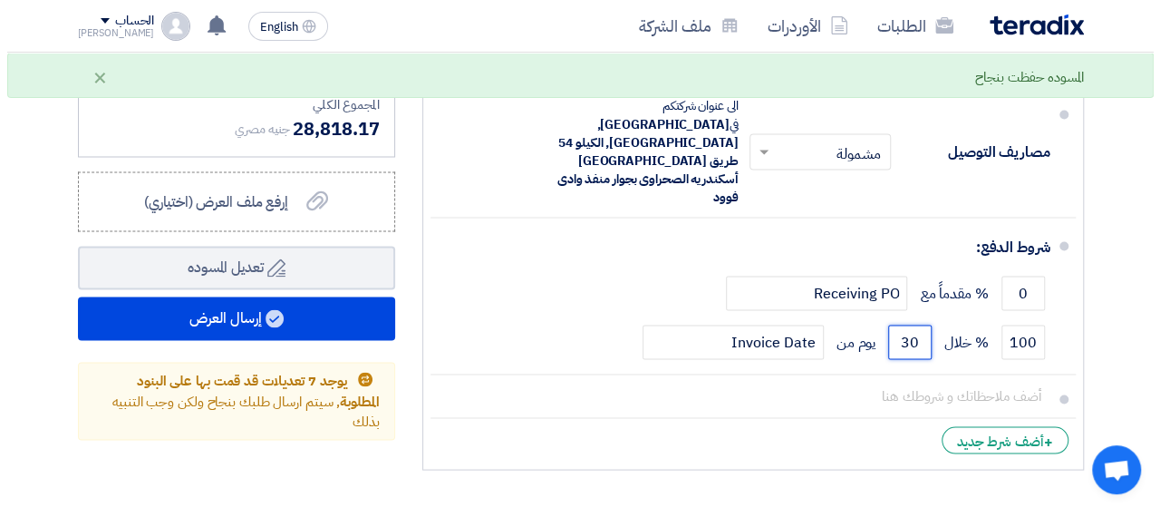
scroll to position [5049, 0]
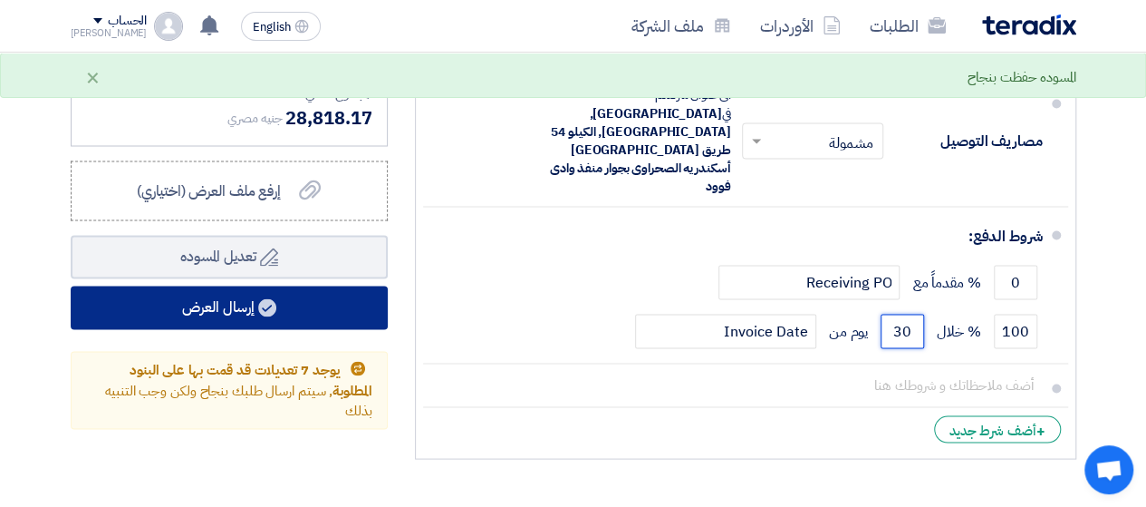
type input "30"
click at [265, 298] on icon at bounding box center [267, 307] width 18 height 18
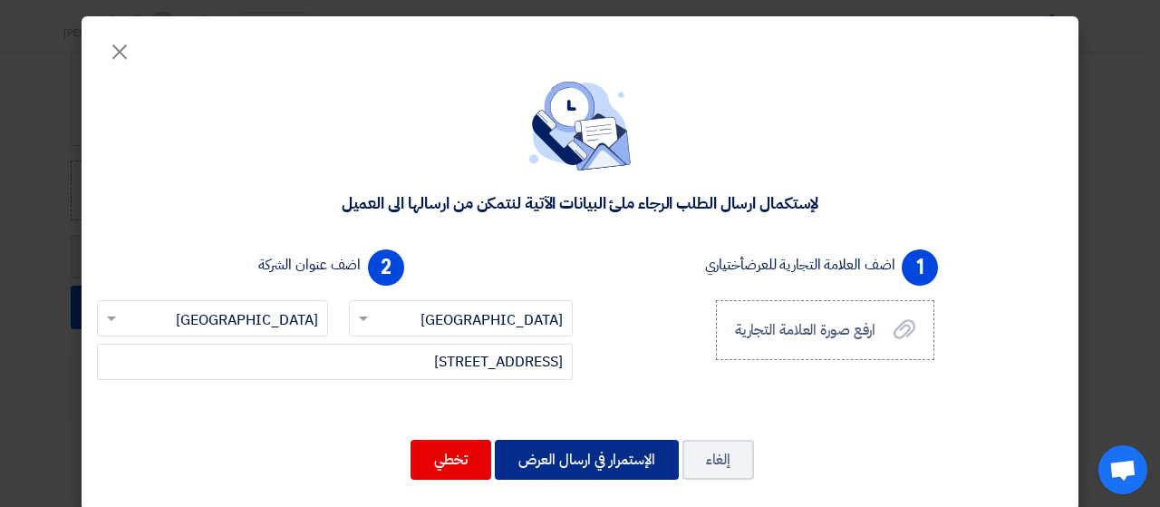
click at [616, 465] on button "الإستمرار في ارسال العرض" at bounding box center [587, 459] width 184 height 40
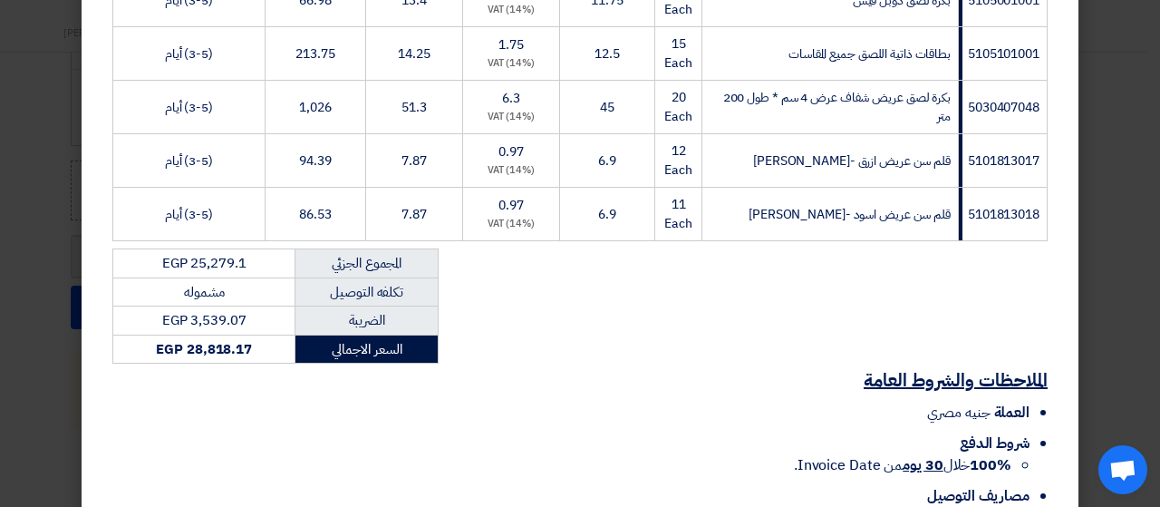
scroll to position [2204, 0]
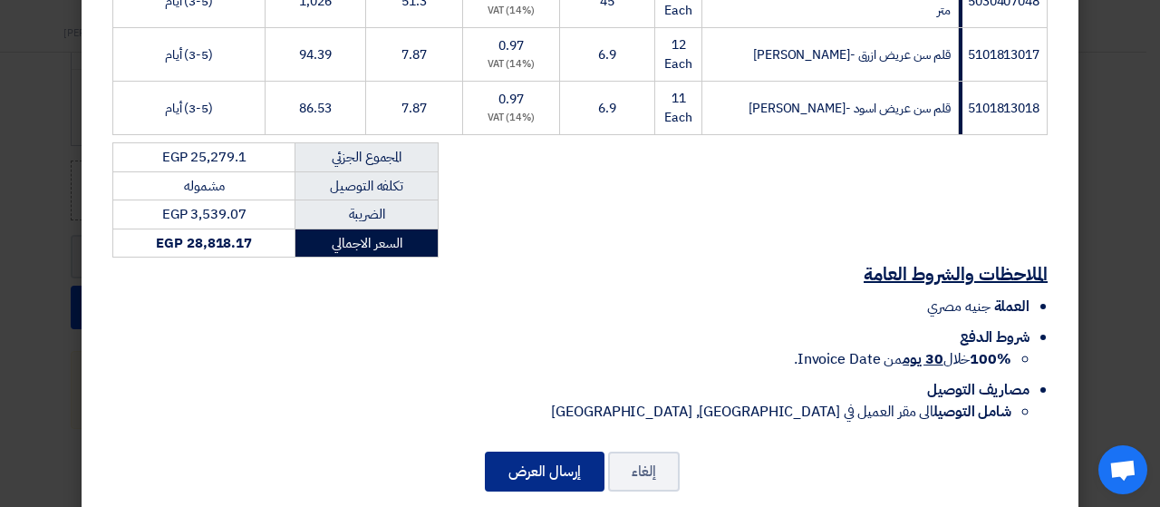
click at [576, 451] on button "إرسال العرض" at bounding box center [545, 471] width 120 height 40
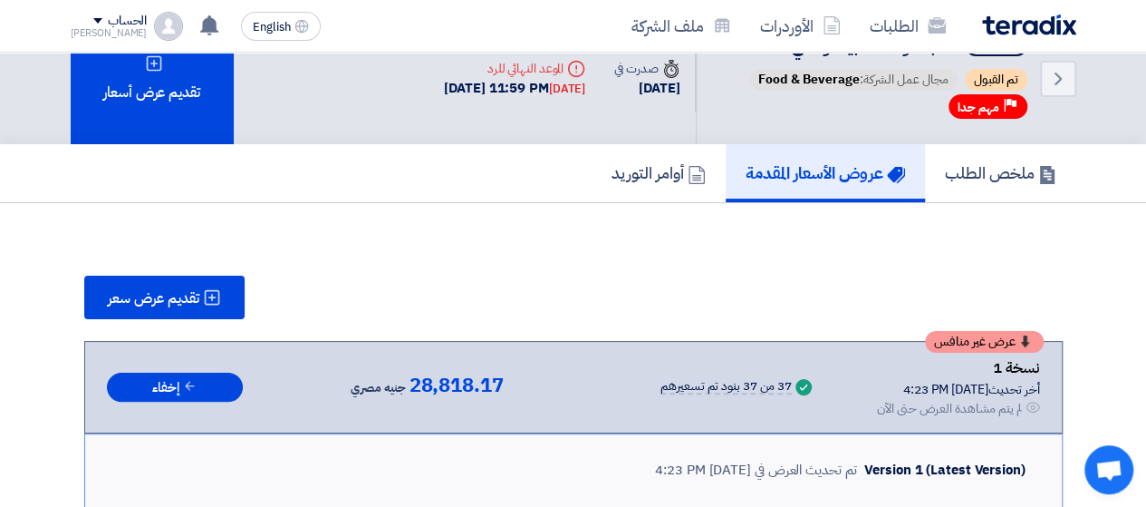
scroll to position [0, 0]
